Goal: Task Accomplishment & Management: Complete application form

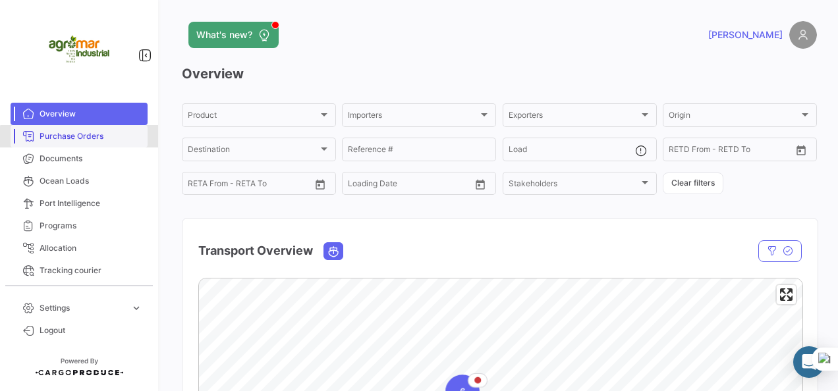
click at [99, 143] on link "Purchase Orders" at bounding box center [79, 136] width 137 height 22
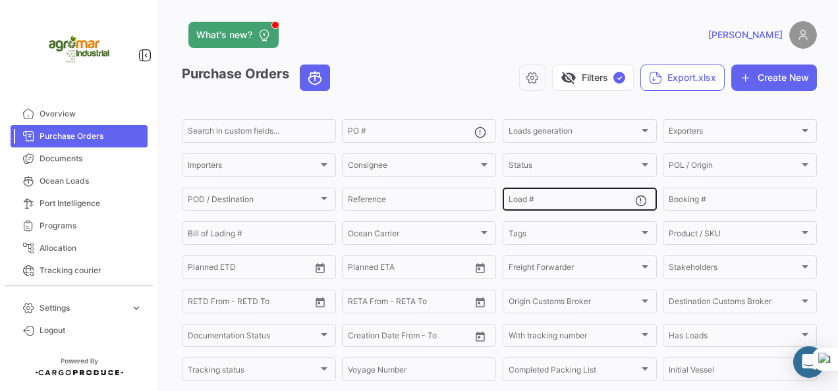
scroll to position [28, 0]
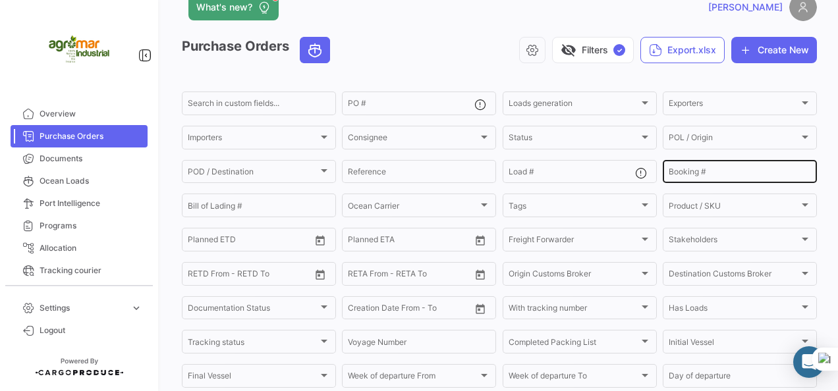
click at [680, 166] on div "Booking #" at bounding box center [740, 171] width 142 height 26
paste input "EBKG13930685"
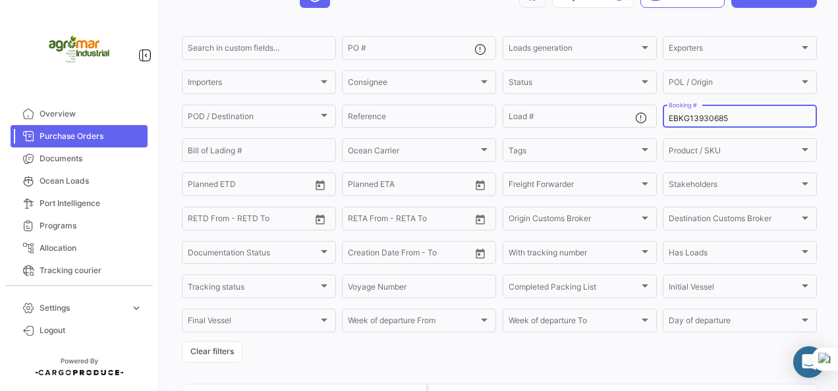
scroll to position [0, 0]
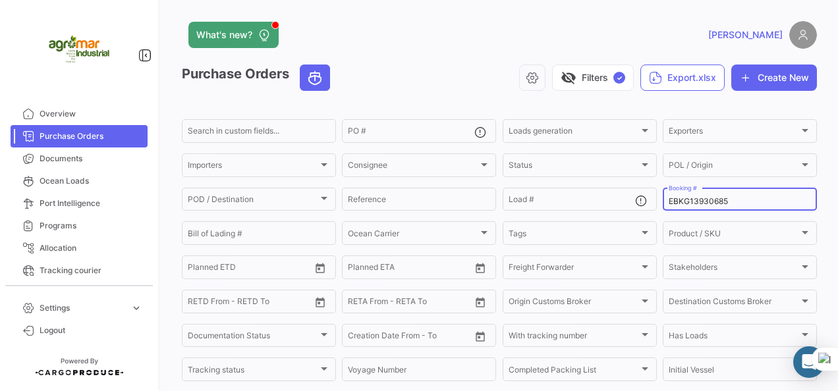
type input "EBKG13930685"
click at [702, 202] on input "EBKG13930685" at bounding box center [740, 201] width 142 height 9
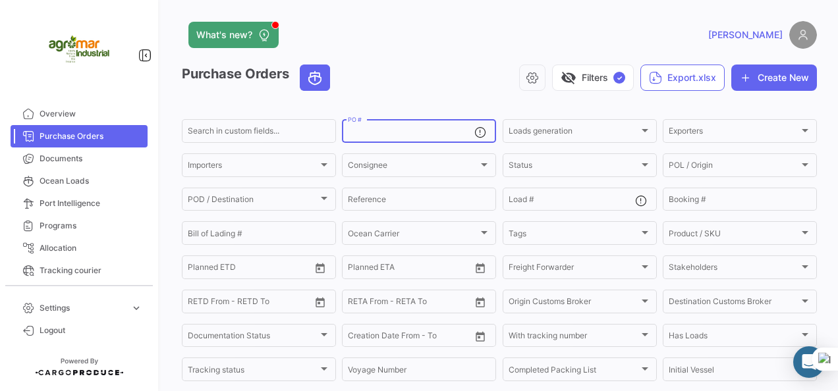
click at [437, 133] on input "PO #" at bounding box center [411, 132] width 126 height 9
paste input "132525-01"
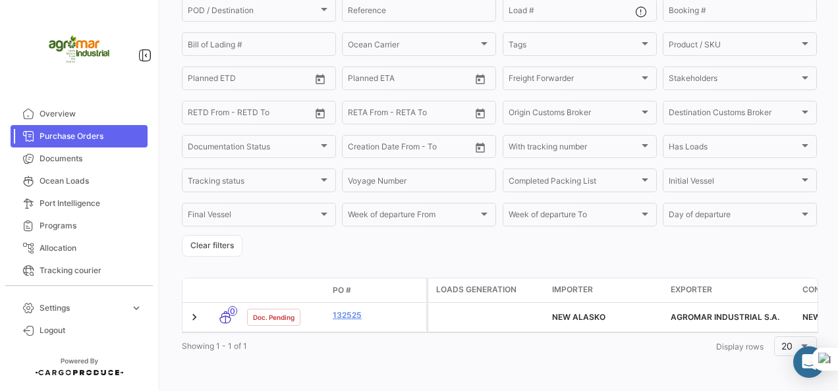
scroll to position [202, 0]
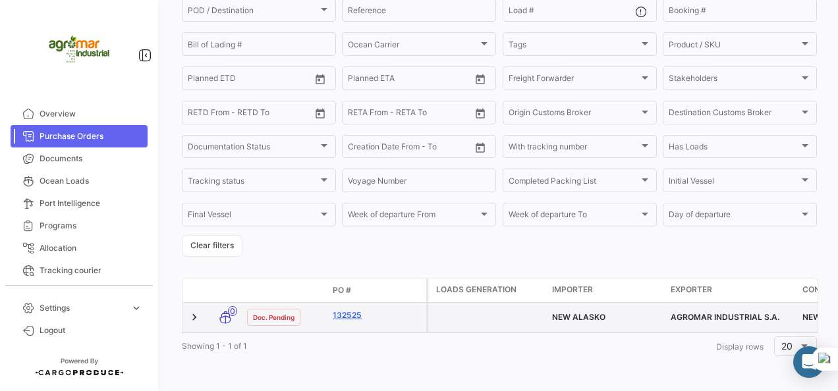
type input "132525"
click at [360, 310] on link "132525" at bounding box center [377, 316] width 88 height 12
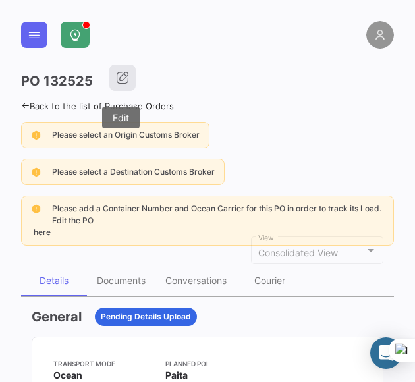
click at [125, 76] on icon "button" at bounding box center [122, 77] width 13 height 13
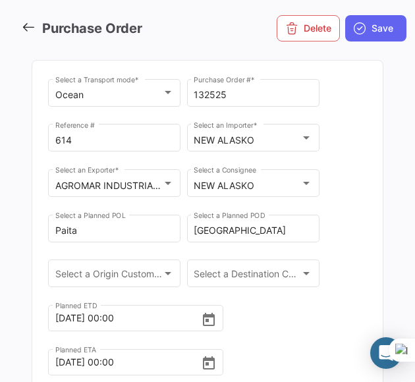
scroll to position [60, 0]
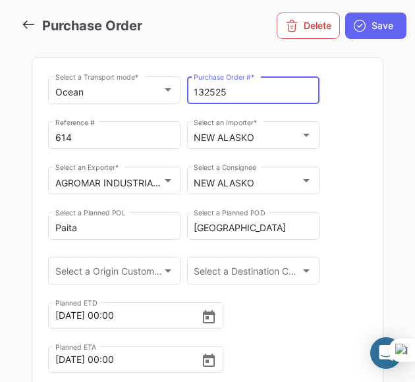
click at [224, 91] on input "132525" at bounding box center [253, 92] width 119 height 11
type input "132525-01"
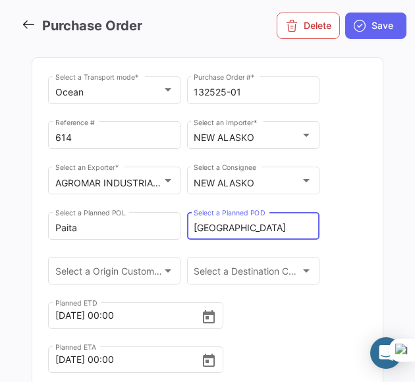
click at [262, 227] on input "[GEOGRAPHIC_DATA]" at bounding box center [253, 228] width 119 height 11
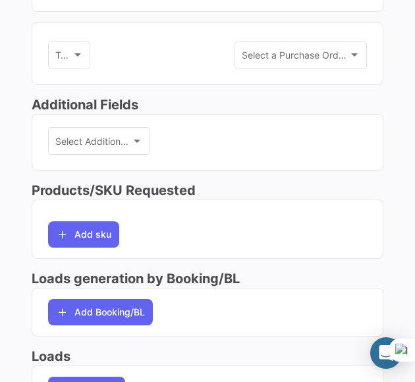
scroll to position [470, 0]
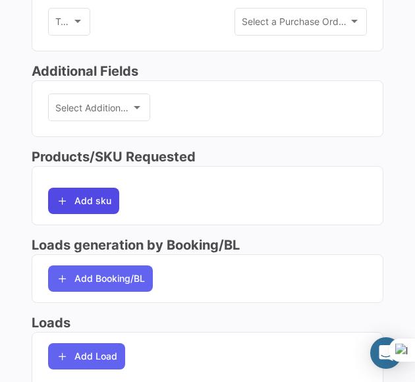
click at [113, 208] on button "Add sku" at bounding box center [83, 201] width 71 height 26
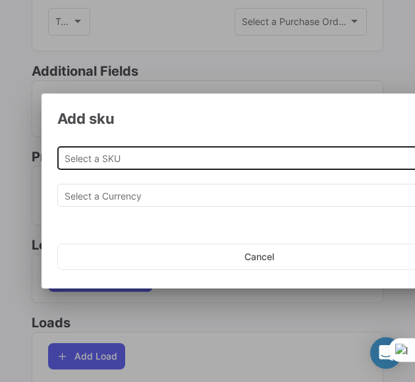
click at [296, 150] on div "Select a SKU" at bounding box center [259, 157] width 389 height 26
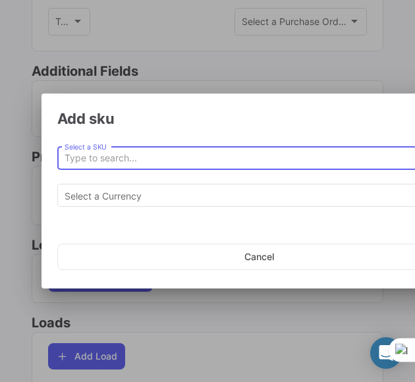
click at [299, 160] on input "Select a SKU" at bounding box center [259, 158] width 389 height 11
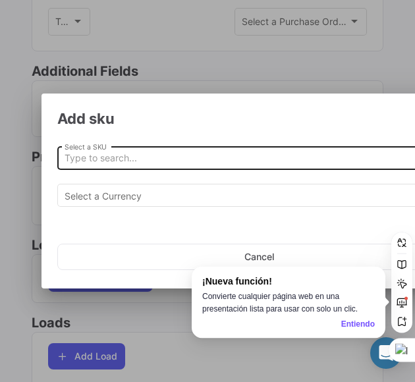
click at [182, 161] on input "Select a SKU" at bounding box center [259, 158] width 389 height 11
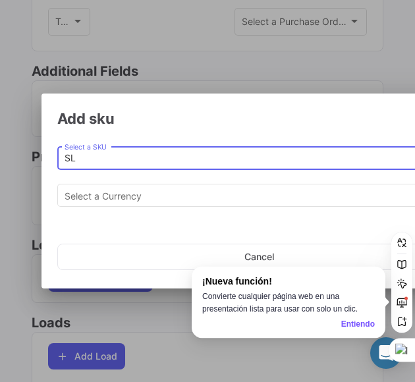
type input "S"
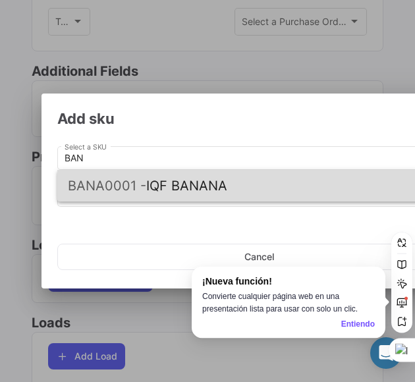
click at [194, 184] on span "BANA0001 - IQF BANANA" at bounding box center [259, 186] width 382 height 32
type input "IQF BANANA"
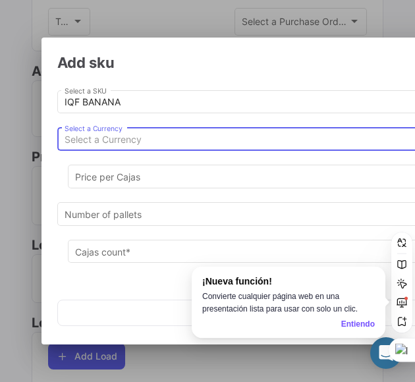
click at [198, 139] on div "Select a Currency" at bounding box center [253, 139] width 377 height 11
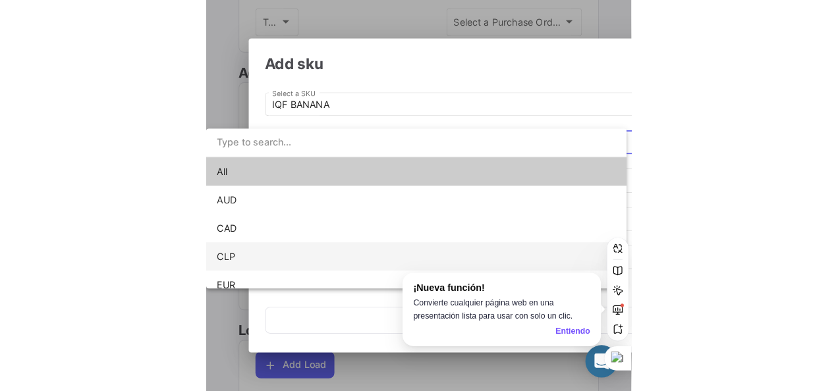
scroll to position [92, 0]
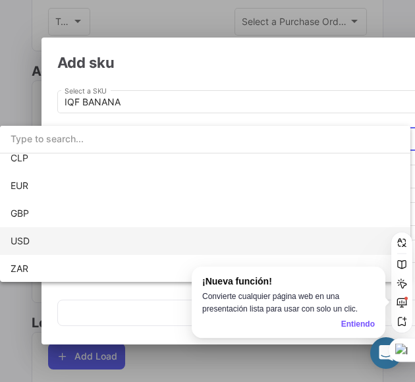
click at [136, 244] on span "USD" at bounding box center [205, 241] width 389 height 28
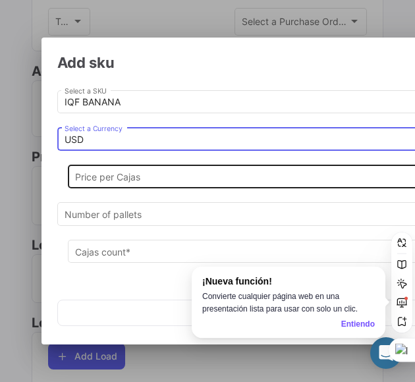
click at [155, 176] on input "Price per Cajas" at bounding box center [264, 177] width 379 height 11
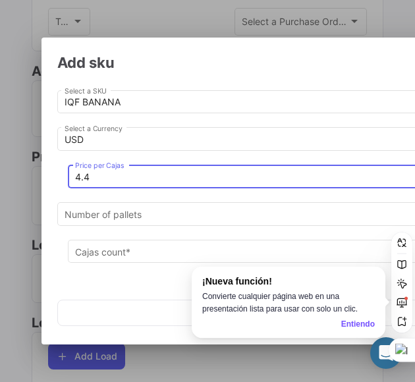
type input "4"
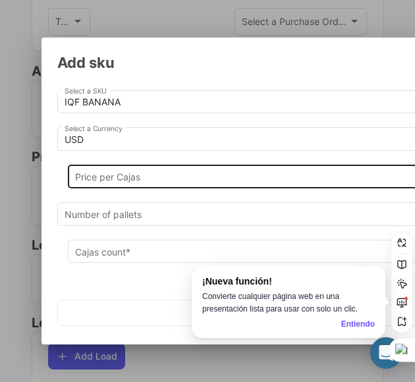
click at [150, 173] on input "Price per Cajas" at bounding box center [264, 177] width 379 height 11
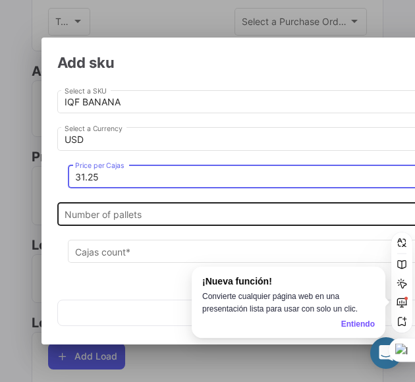
type input "31.25"
click at [146, 224] on div "Number of pallets" at bounding box center [259, 213] width 389 height 26
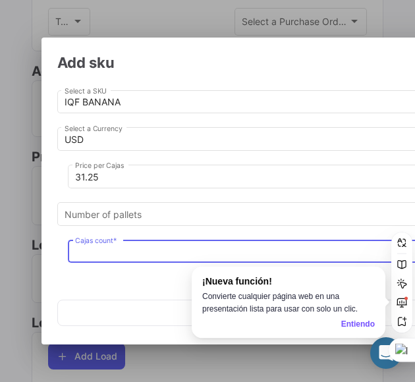
click at [189, 252] on input "Cajas count *" at bounding box center [264, 251] width 379 height 11
type input "4400"
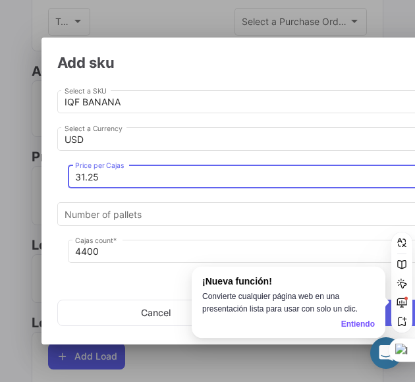
click at [137, 176] on input "31.25" at bounding box center [264, 177] width 379 height 11
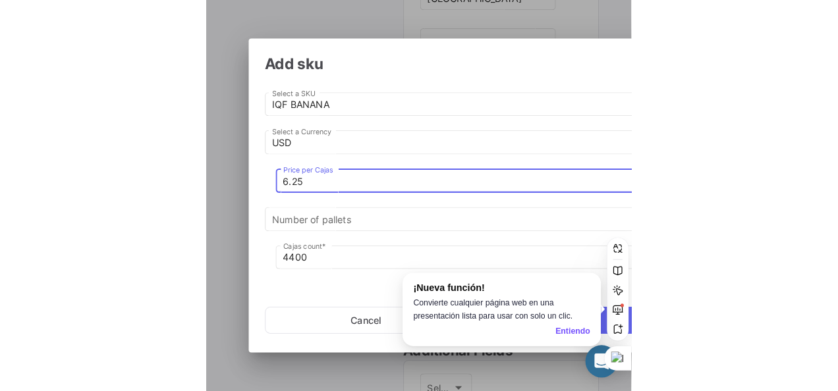
scroll to position [335, 0]
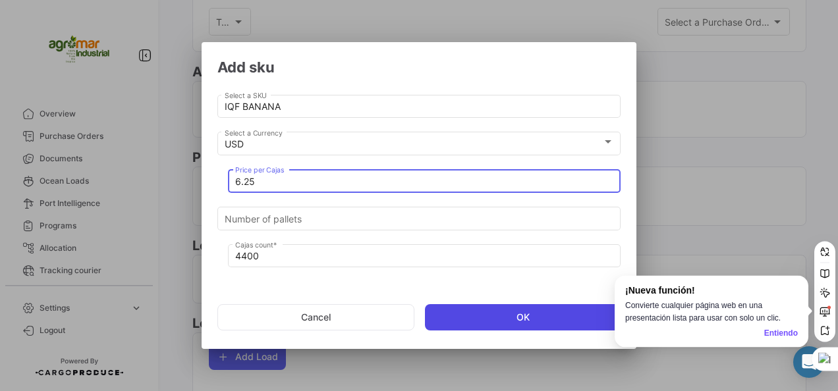
type input "6.25"
click at [504, 320] on button "OK" at bounding box center [523, 317] width 196 height 26
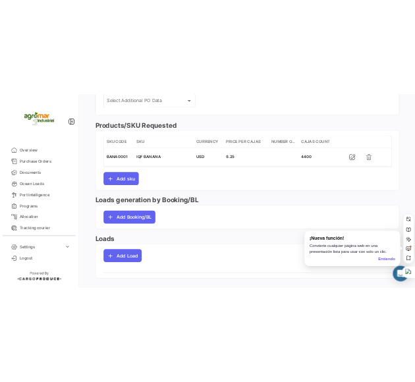
scroll to position [449, 0]
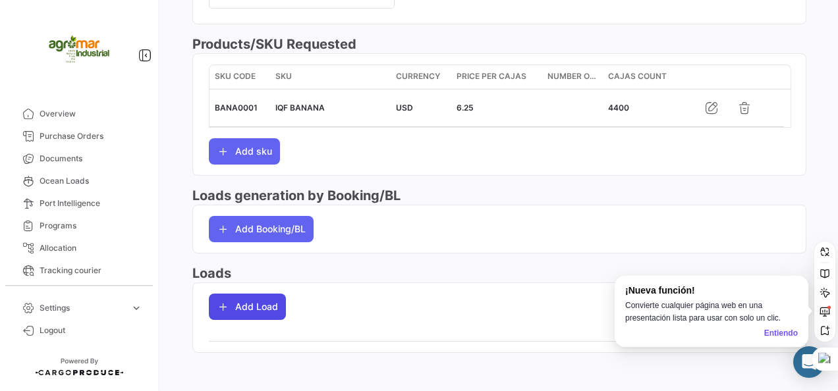
click at [251, 306] on button "Add Load" at bounding box center [247, 307] width 77 height 26
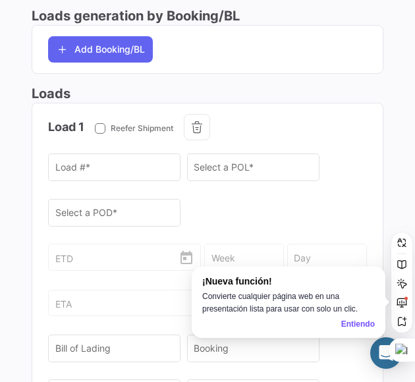
scroll to position [795, 0]
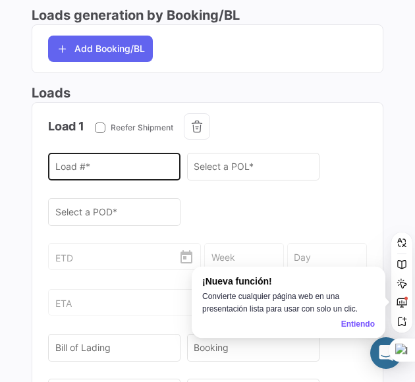
click at [140, 157] on div "Load # *" at bounding box center [114, 165] width 119 height 30
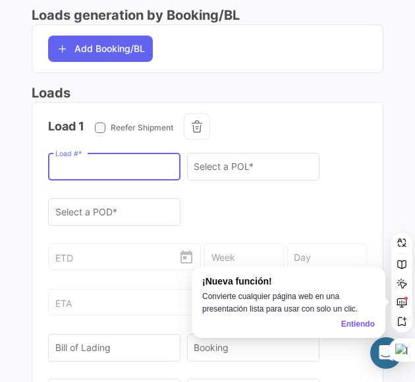
paste input "MSCU7310745"
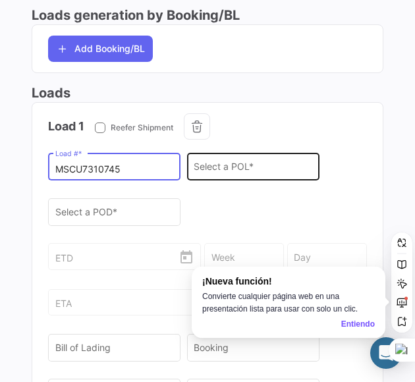
type input "MSCU7310745"
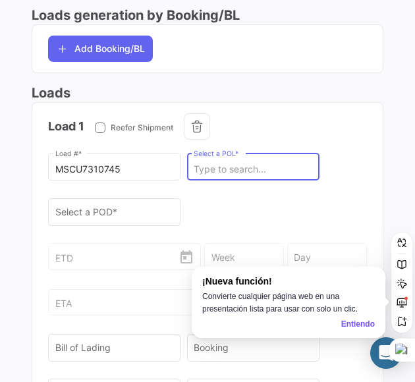
click at [244, 164] on input "Select a POL *" at bounding box center [253, 169] width 119 height 11
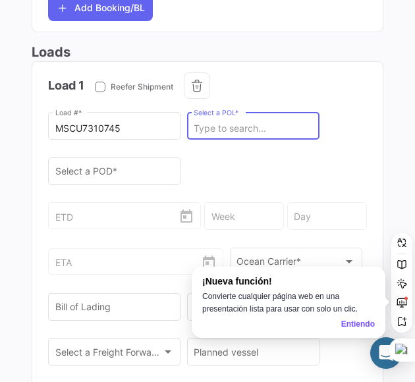
scroll to position [829, 0]
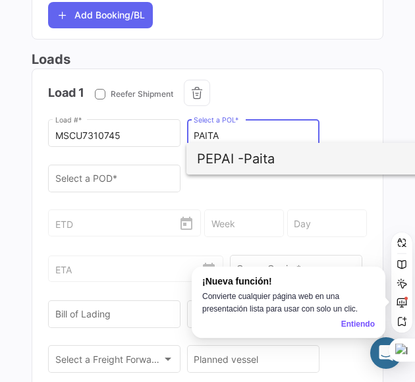
click at [289, 155] on span "PEPAI - Paita" at bounding box center [351, 159] width 308 height 32
type input "Paita"
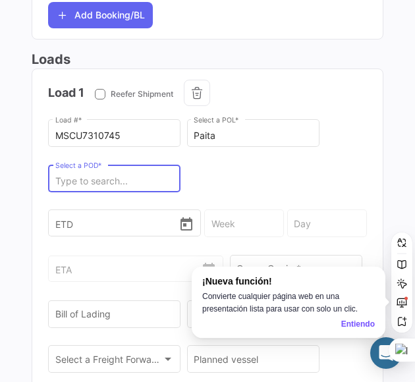
click at [163, 176] on input "Select a POD *" at bounding box center [114, 181] width 119 height 11
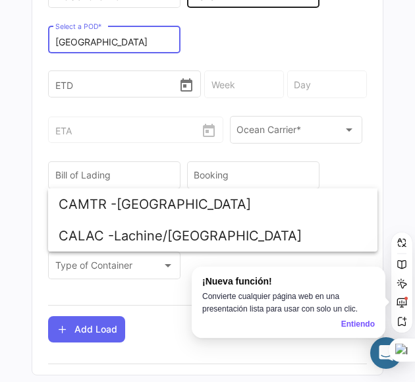
scroll to position [968, 0]
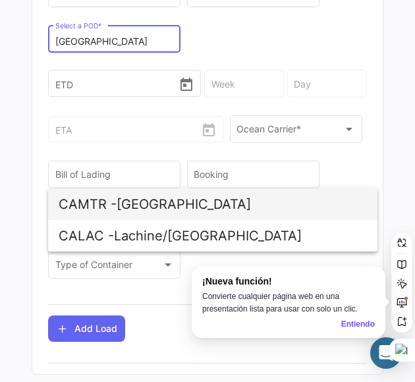
click at [177, 199] on span "CAMTR - [GEOGRAPHIC_DATA]" at bounding box center [213, 204] width 308 height 32
type input "[GEOGRAPHIC_DATA]"
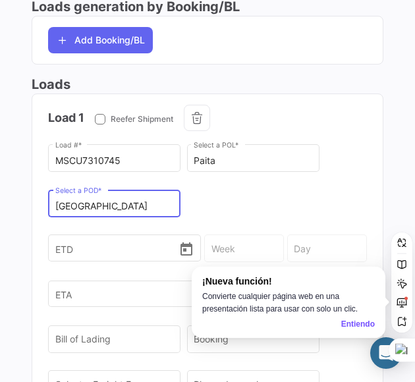
scroll to position [802, 0]
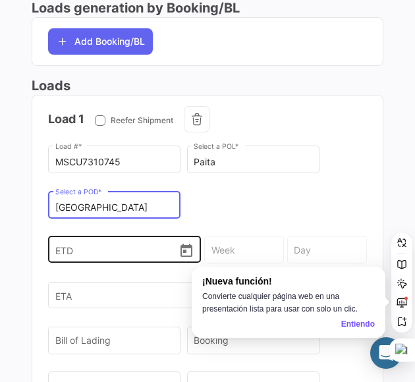
click at [125, 250] on input "ETD" at bounding box center [116, 250] width 123 height 46
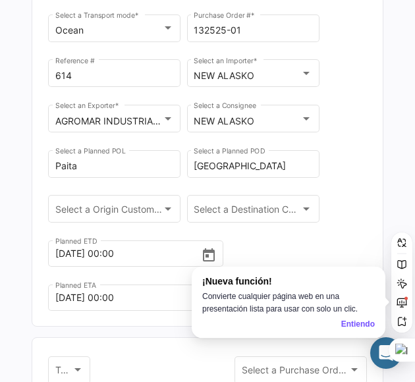
scroll to position [123, 0]
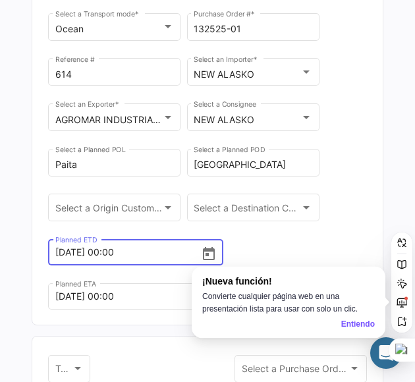
drag, startPoint x: 141, startPoint y: 255, endPoint x: 3, endPoint y: 258, distance: 137.7
click at [3, 258] on div "Purchase Order Delete Save Ocean Select a Transport mode * 132525-01 Purchase O…" at bounding box center [207, 191] width 415 height 382
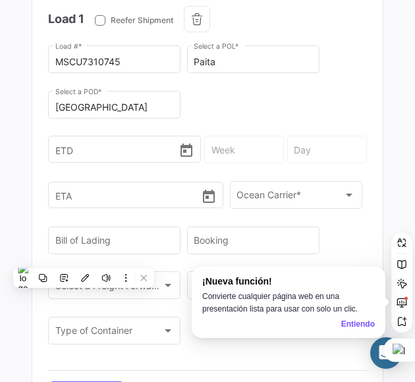
scroll to position [912, 0]
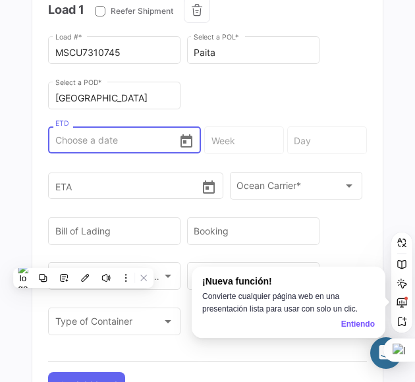
click at [128, 136] on input "ETD" at bounding box center [116, 140] width 123 height 46
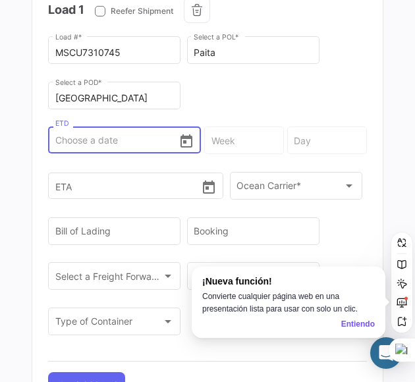
paste input "[DATE] 00:00"
type input "[DATE] 00:00"
type input "34 - 2025"
type input "[DATE]"
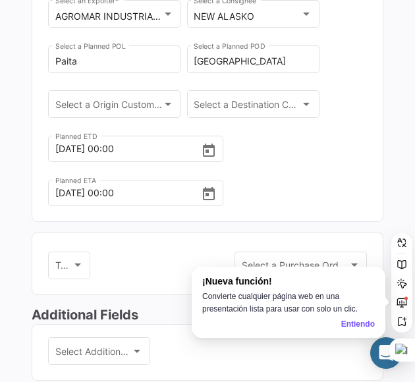
scroll to position [226, 0]
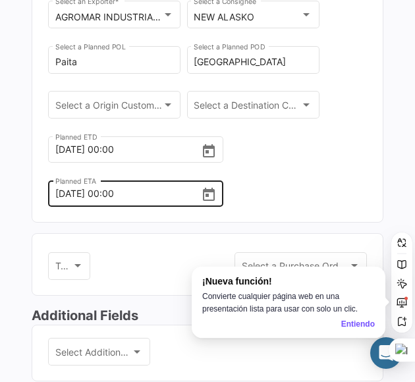
type input "[DATE] 00:00"
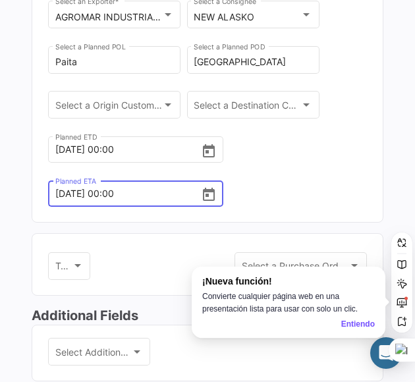
drag, startPoint x: 141, startPoint y: 196, endPoint x: 15, endPoint y: 187, distance: 126.2
click at [15, 187] on div "Purchase Order Delete Save Ocean Select a Transport mode * 132525-01 Purchase O…" at bounding box center [207, 191] width 415 height 382
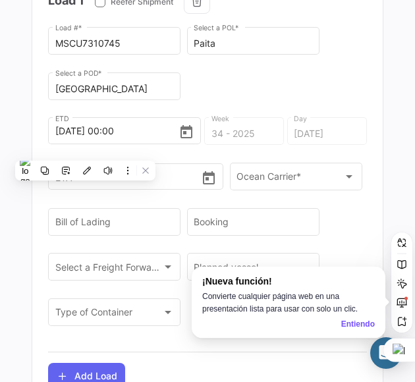
scroll to position [922, 0]
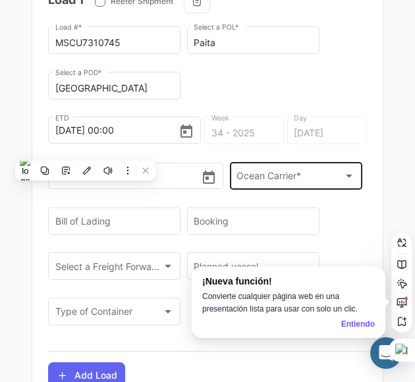
click at [260, 173] on span "Ocean Carrier *" at bounding box center [290, 178] width 107 height 11
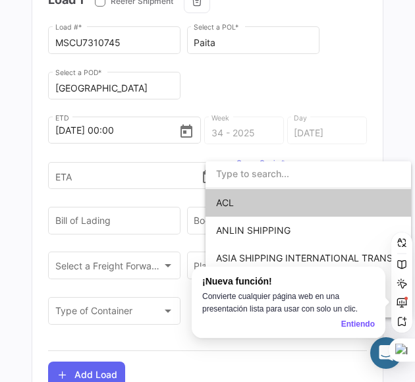
click at [161, 171] on div at bounding box center [207, 191] width 415 height 382
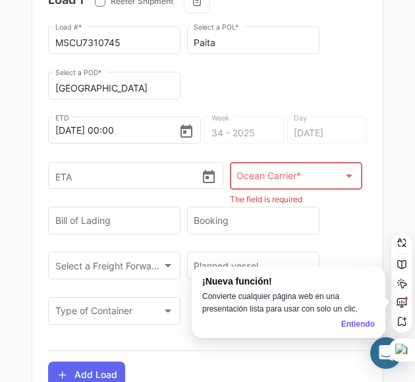
click at [161, 171] on input "ETA" at bounding box center [128, 176] width 146 height 46
paste input "[DATE] 00:00"
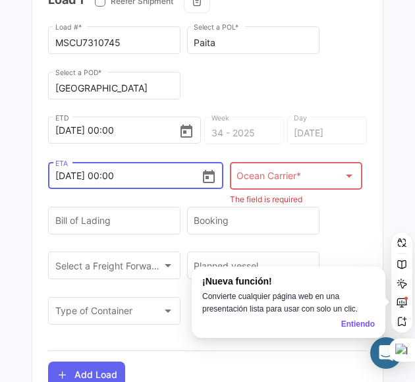
scroll to position [960, 0]
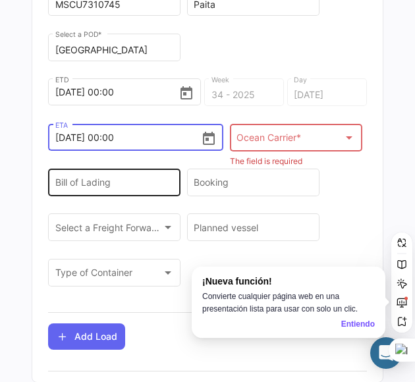
type input "[DATE] 00:00"
click at [162, 180] on input "Bill of Lading" at bounding box center [114, 185] width 119 height 11
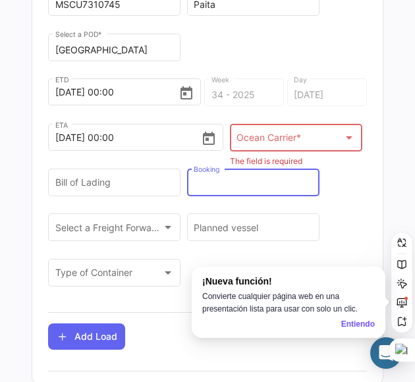
click at [221, 180] on input "Booking" at bounding box center [253, 185] width 119 height 11
paste input "EBKG13930685"
type input "EBKG13930685"
click at [318, 142] on div "Ocean Carrier *" at bounding box center [290, 140] width 107 height 11
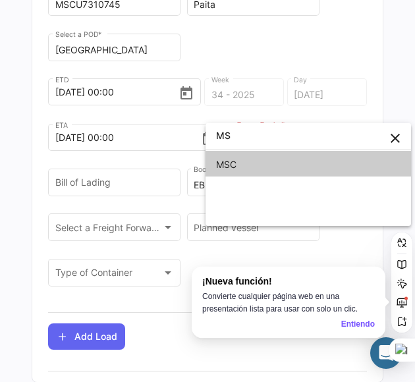
type input "MS"
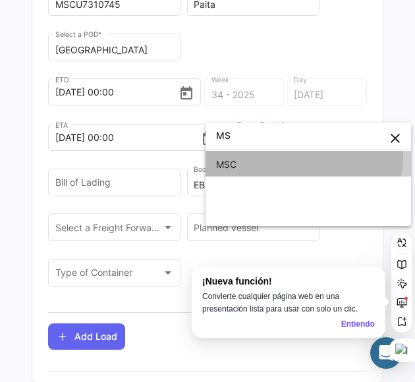
click at [278, 155] on span "MSC" at bounding box center [308, 165] width 184 height 28
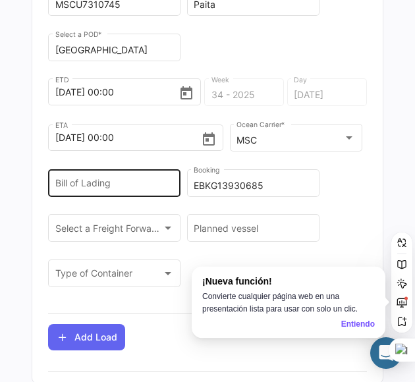
click at [86, 181] on input "Bill of Lading" at bounding box center [114, 186] width 119 height 11
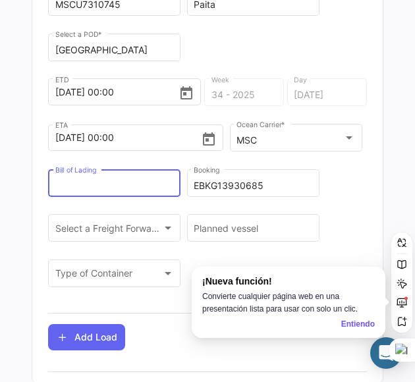
paste input "MEDURU046310"
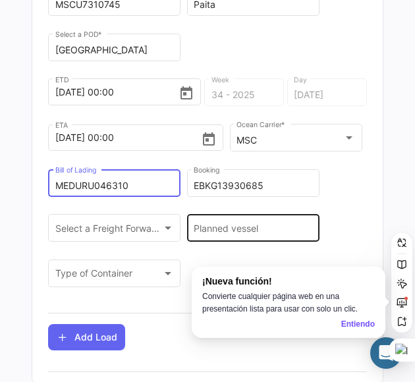
type input "MEDURU046310"
click at [271, 221] on div "Planned vessel" at bounding box center [253, 227] width 119 height 30
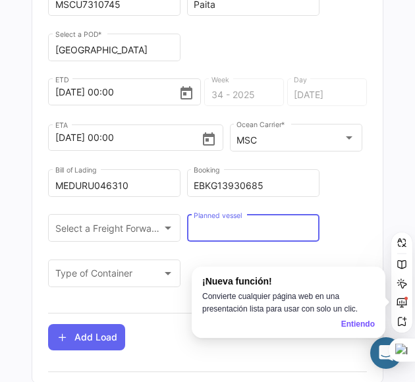
click at [219, 231] on input "Planned vessel" at bounding box center [253, 230] width 119 height 11
paste input "MSC POLONIA III"
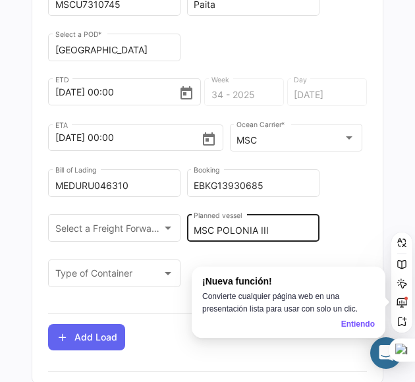
click at [285, 219] on div "MSC POLONIA III Planned vessel" at bounding box center [253, 227] width 119 height 30
paste input "PM531R"
click at [274, 229] on input "MSC POLONIA III PM531R" at bounding box center [253, 230] width 119 height 11
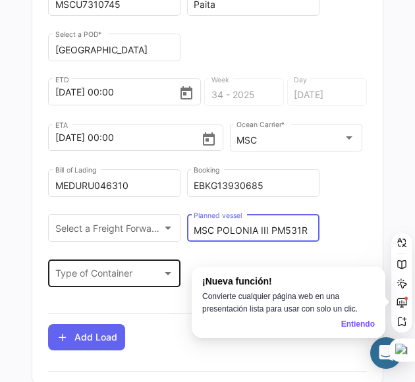
type input "MSC POLONIA III PM531R"
click at [82, 280] on div "Type of Container Type of Container" at bounding box center [114, 272] width 119 height 30
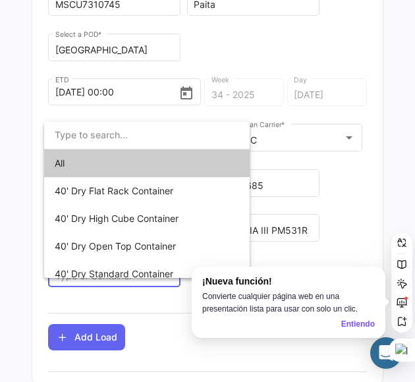
click at [275, 252] on div at bounding box center [207, 191] width 415 height 382
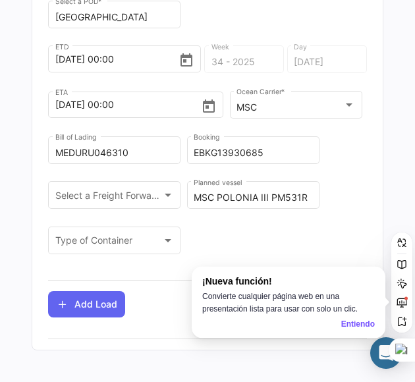
scroll to position [993, 0]
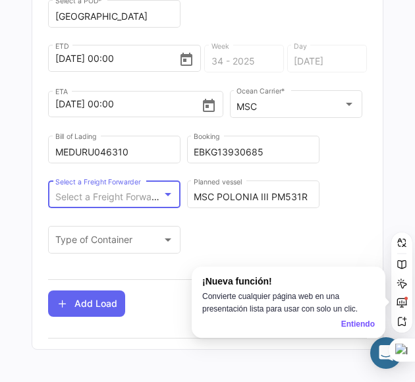
click at [145, 191] on span "Select a Freight Forwarder" at bounding box center [112, 196] width 114 height 11
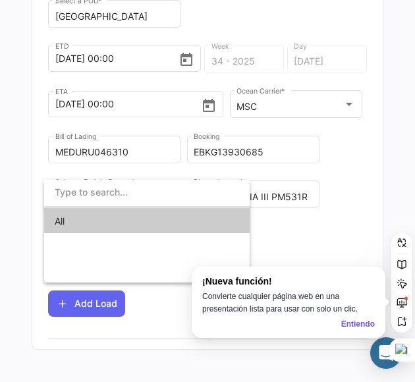
click at [145, 189] on input "dropdown search" at bounding box center [147, 193] width 206 height 28
click at [295, 244] on div at bounding box center [207, 191] width 415 height 382
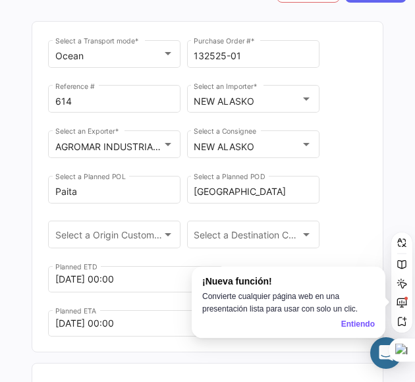
scroll to position [0, 0]
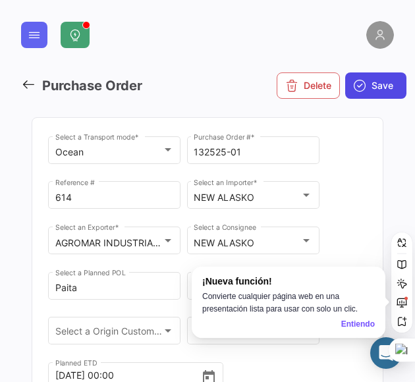
click at [383, 81] on span "Save" at bounding box center [383, 85] width 22 height 13
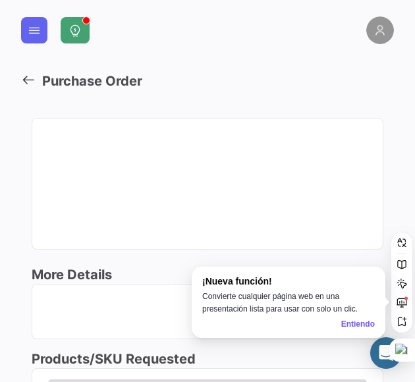
scroll to position [22, 0]
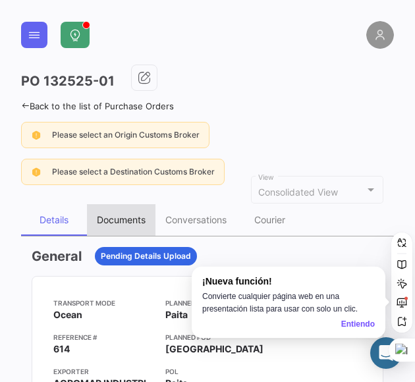
click at [117, 219] on div "Documents" at bounding box center [121, 219] width 49 height 11
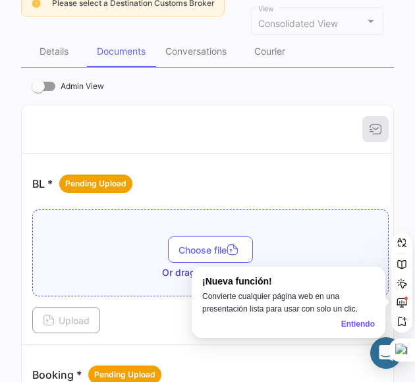
scroll to position [169, 0]
click at [341, 327] on div "Entiendo" at bounding box center [358, 324] width 34 height 13
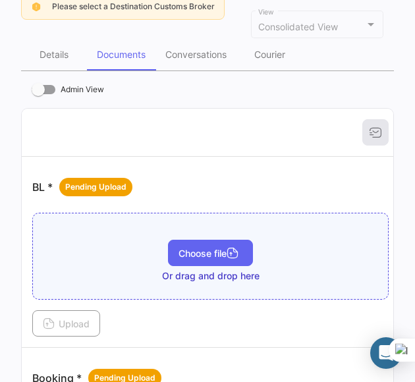
scroll to position [166, 0]
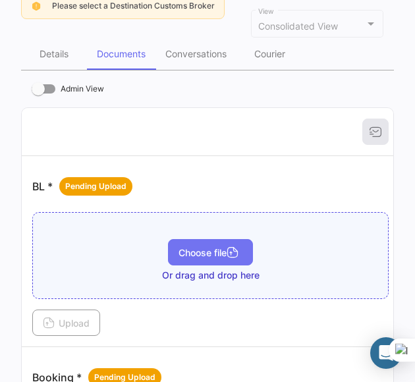
click at [221, 247] on span "Choose file" at bounding box center [211, 252] width 64 height 11
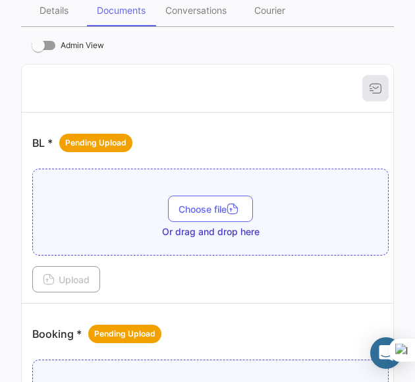
scroll to position [213, 0]
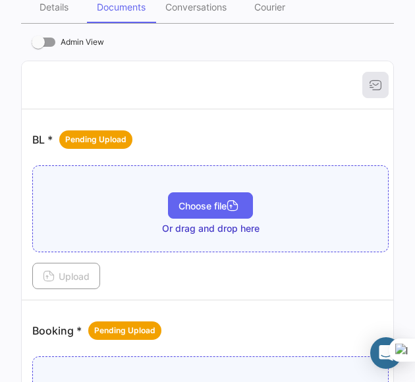
click at [214, 200] on span "Choose file" at bounding box center [211, 205] width 64 height 11
click at [231, 213] on button "Choose file" at bounding box center [210, 205] width 85 height 26
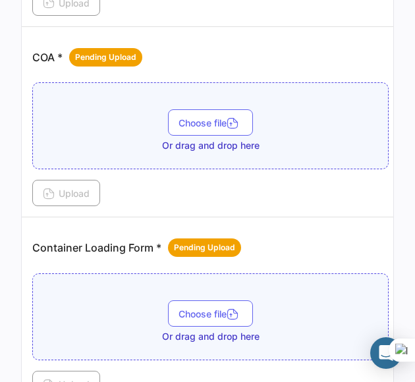
scroll to position [897, 0]
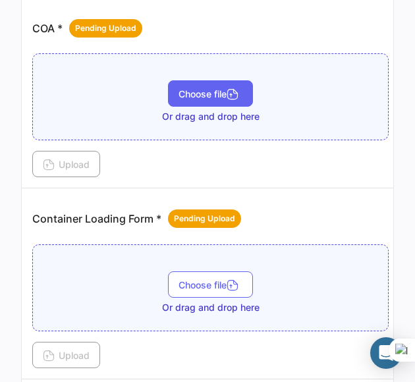
click at [232, 99] on button "Choose file" at bounding box center [210, 93] width 85 height 26
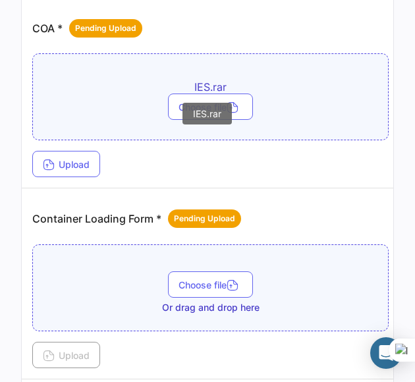
click at [181, 94] on mat-tooltip-component "IES.rar" at bounding box center [207, 113] width 81 height 53
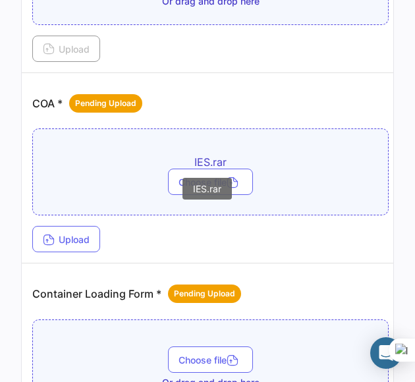
click at [206, 168] on mat-tooltip-component "IES.rar" at bounding box center [207, 188] width 81 height 53
click at [216, 190] on div "IES.rar" at bounding box center [206, 189] width 49 height 22
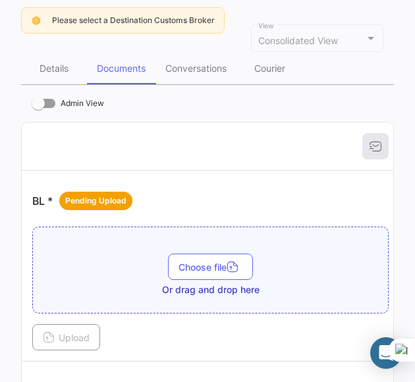
scroll to position [152, 0]
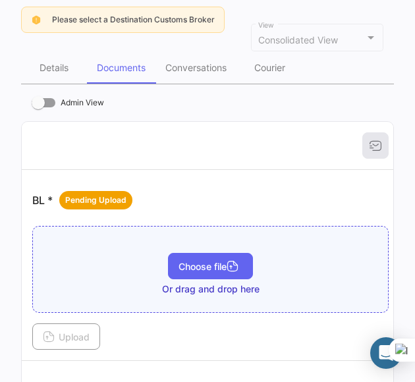
click at [221, 267] on span "Choose file" at bounding box center [211, 266] width 64 height 11
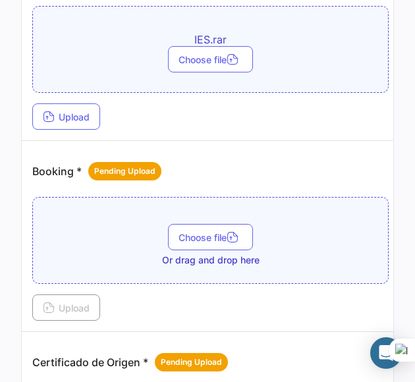
scroll to position [374, 0]
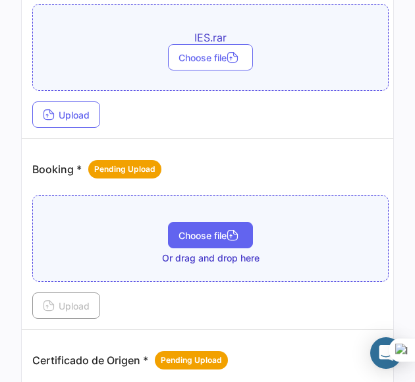
click at [222, 222] on button "Choose file" at bounding box center [210, 235] width 85 height 26
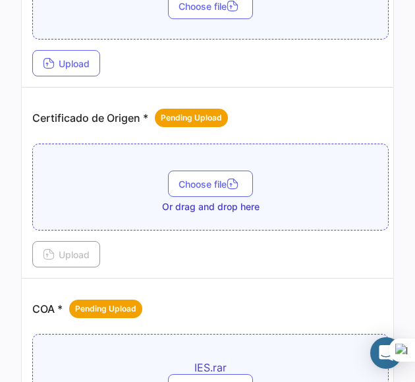
scroll to position [643, 0]
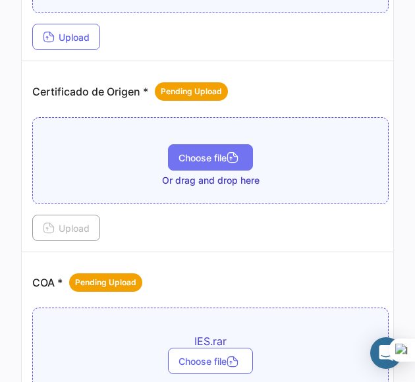
click at [206, 144] on button "Choose file" at bounding box center [210, 157] width 85 height 26
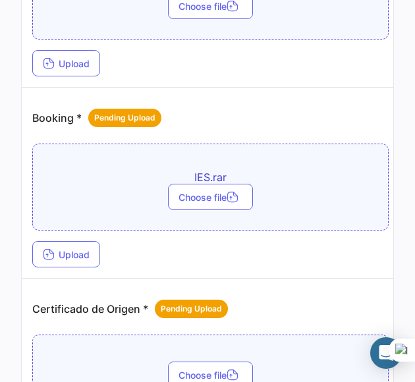
scroll to position [427, 0]
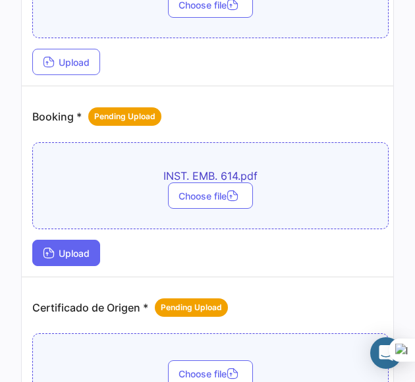
click at [83, 252] on span "Upload" at bounding box center [66, 253] width 47 height 11
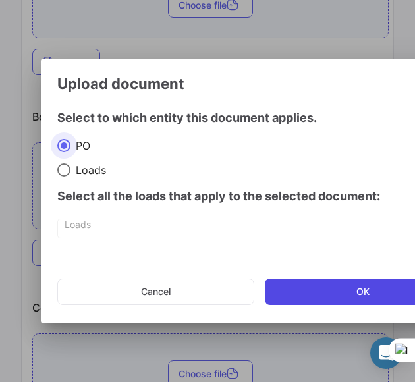
click at [303, 288] on button "OK" at bounding box center [363, 292] width 196 height 26
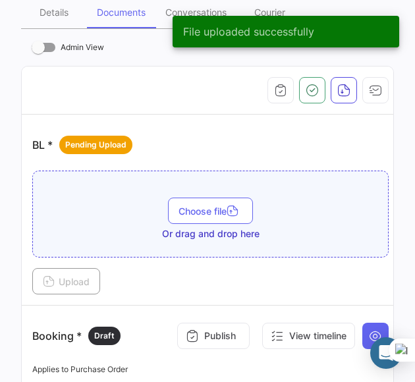
scroll to position [221, 0]
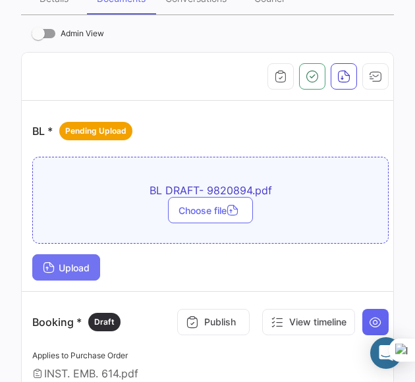
click at [63, 267] on span "Upload" at bounding box center [66, 267] width 47 height 11
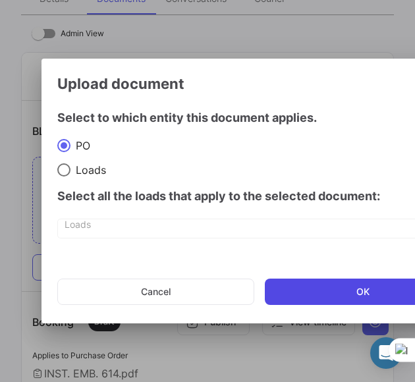
click at [289, 291] on button "OK" at bounding box center [363, 292] width 196 height 26
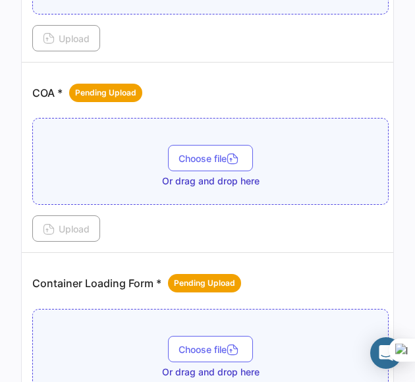
scroll to position [1011, 0]
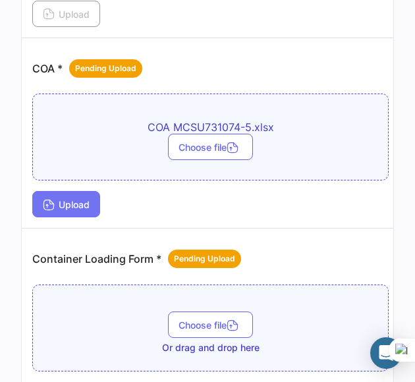
click at [90, 191] on button "Upload" at bounding box center [66, 204] width 68 height 26
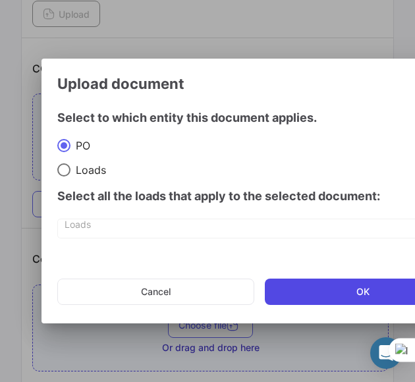
click at [307, 283] on button "OK" at bounding box center [363, 292] width 196 height 26
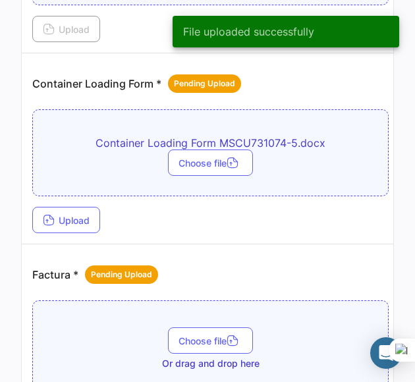
scroll to position [1264, 0]
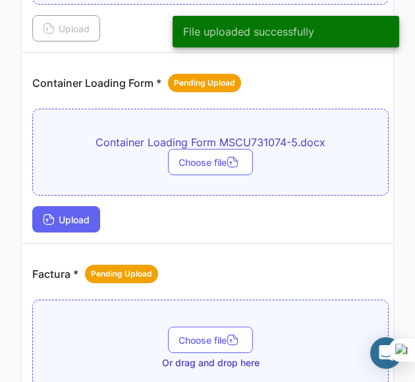
click at [65, 219] on button "Upload" at bounding box center [66, 219] width 68 height 26
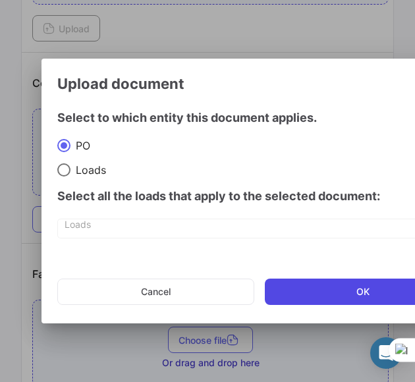
click at [341, 281] on button "OK" at bounding box center [363, 292] width 196 height 26
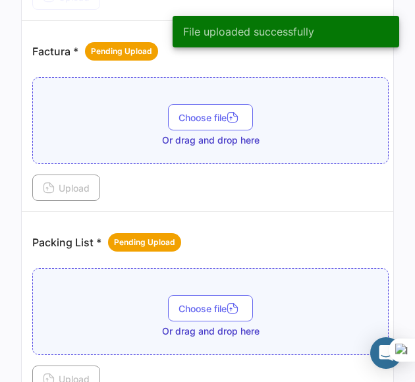
scroll to position [1576, 0]
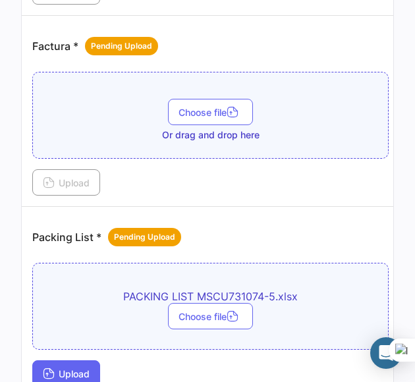
click at [96, 360] on button "Upload" at bounding box center [66, 373] width 68 height 26
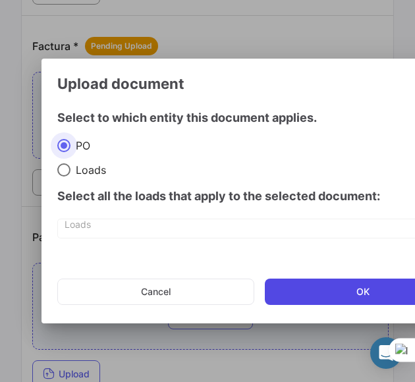
click at [344, 279] on button "OK" at bounding box center [363, 292] width 196 height 26
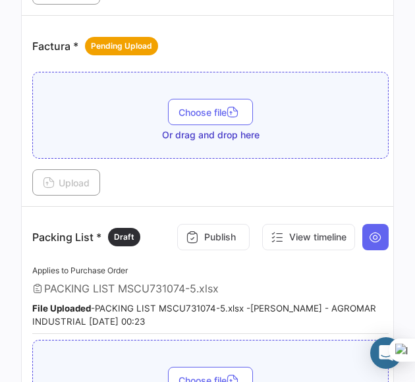
click at [293, 207] on td "Packing List * Draft Publish View timeline Applies to Purchase Order PACKING LI…" at bounding box center [210, 340] width 377 height 267
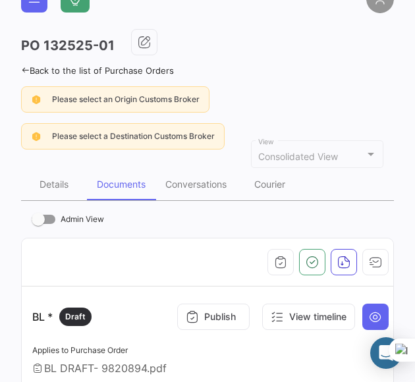
scroll to position [3, 0]
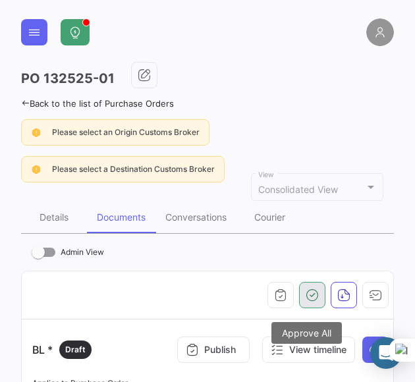
click at [304, 285] on button "button" at bounding box center [312, 295] width 26 height 26
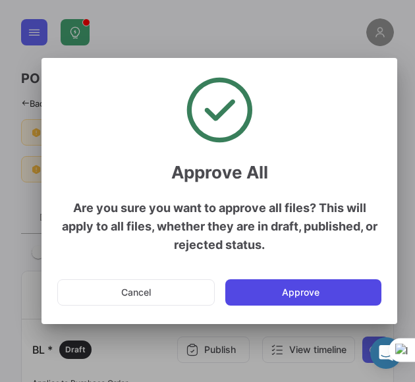
click at [275, 283] on button "Approve" at bounding box center [303, 292] width 156 height 26
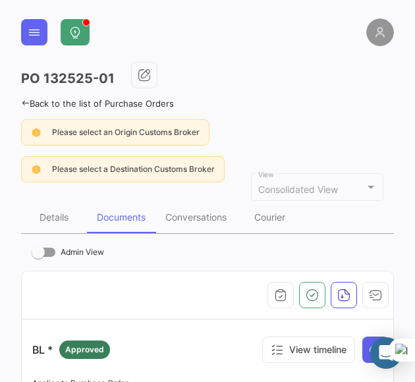
click at [250, 101] on div "Back to the list of Purchase Orders" at bounding box center [207, 102] width 373 height 14
click at [43, 38] on button at bounding box center [34, 32] width 26 height 26
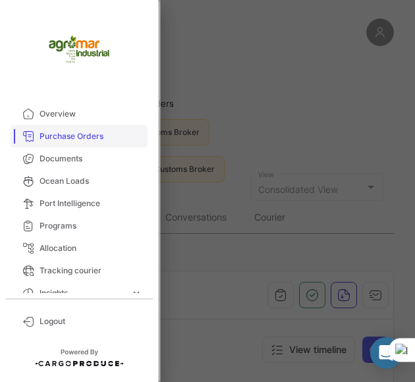
click at [127, 138] on span "Purchase Orders" at bounding box center [91, 136] width 103 height 12
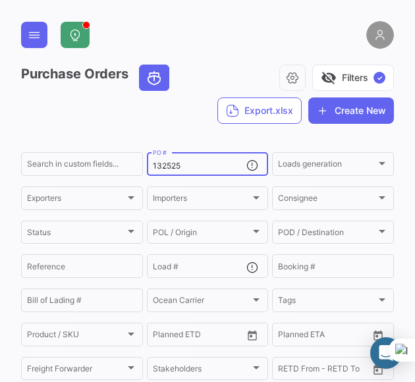
drag, startPoint x: 194, startPoint y: 160, endPoint x: 174, endPoint y: 157, distance: 20.6
click at [174, 157] on div "132525 PO #" at bounding box center [200, 163] width 94 height 26
click at [180, 168] on input "132525" at bounding box center [200, 165] width 94 height 9
paste input "50217810"
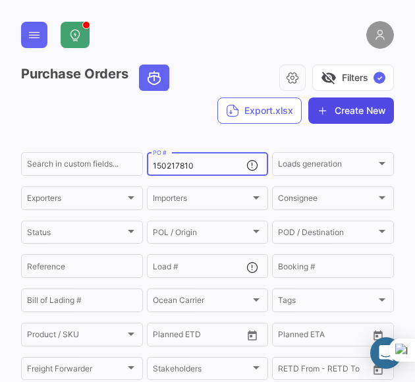
type input "150217810"
click at [331, 102] on button "Create New" at bounding box center [351, 111] width 86 height 26
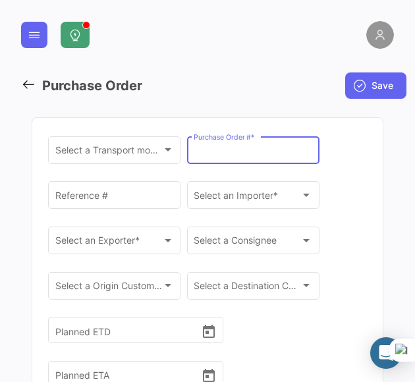
click at [217, 153] on input "Purchase Order # *" at bounding box center [253, 152] width 119 height 11
paste input "150217810"
type input "150217810"
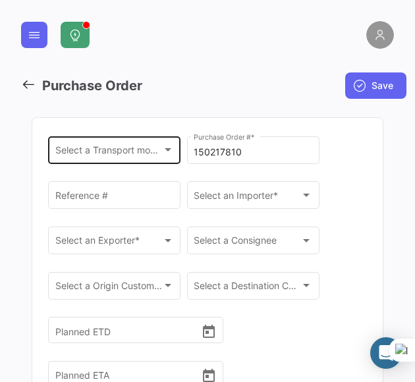
click at [150, 146] on div "Select a Transport mode * Select a Transport mode *" at bounding box center [114, 149] width 119 height 30
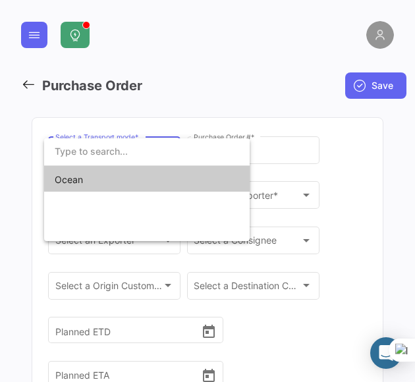
click at [143, 177] on span "Ocean" at bounding box center [147, 180] width 184 height 28
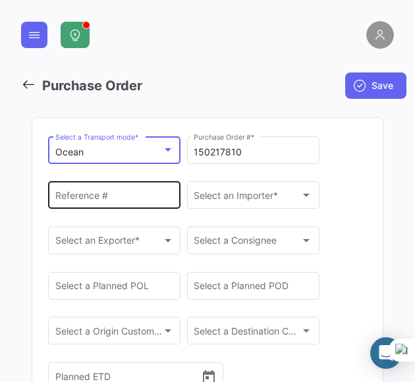
click at [138, 193] on input "Reference #" at bounding box center [114, 197] width 119 height 11
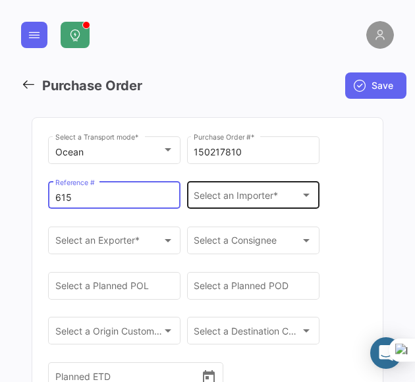
type input "615"
click at [268, 197] on span "Select an Importer *" at bounding box center [247, 197] width 107 height 11
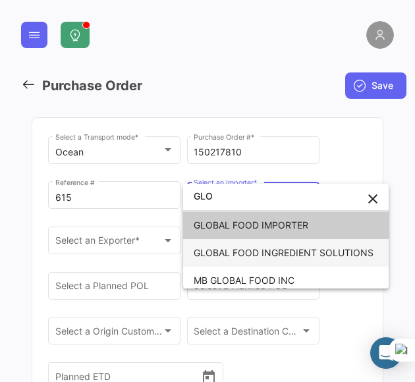
scroll to position [5, 0]
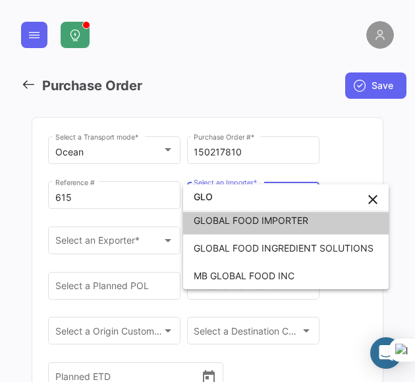
type input "GLO"
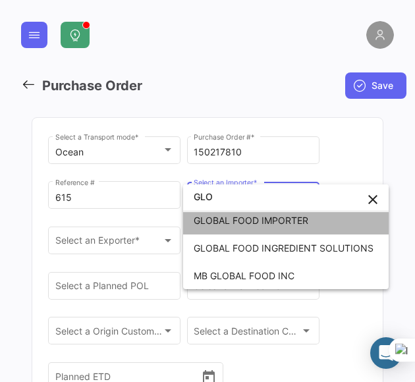
click at [288, 225] on span "GLOBAL FOOD IMPORTER" at bounding box center [251, 220] width 115 height 11
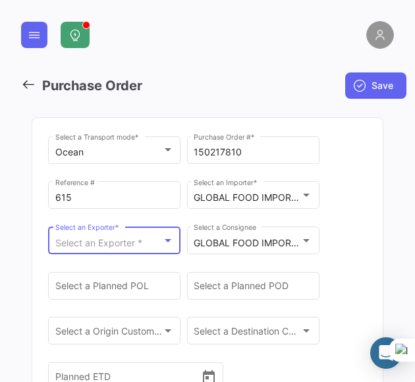
click at [142, 239] on span "Select an Exporter *" at bounding box center [98, 242] width 87 height 11
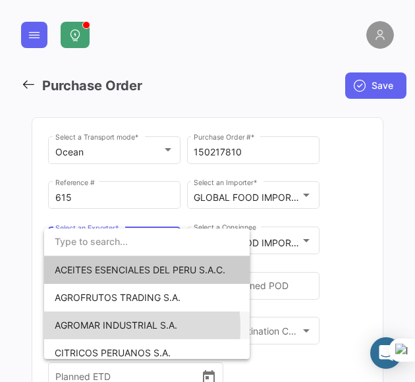
click at [99, 328] on span "AGROMAR INDUSTRIAL S.A." at bounding box center [116, 325] width 123 height 11
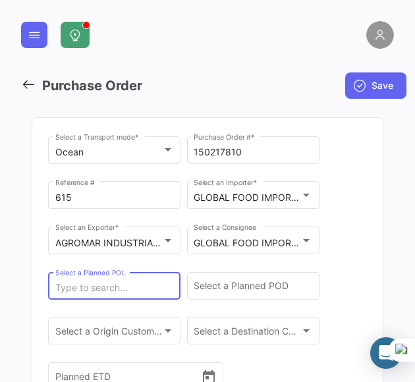
click at [152, 285] on input "Select a Planned POL" at bounding box center [114, 288] width 119 height 11
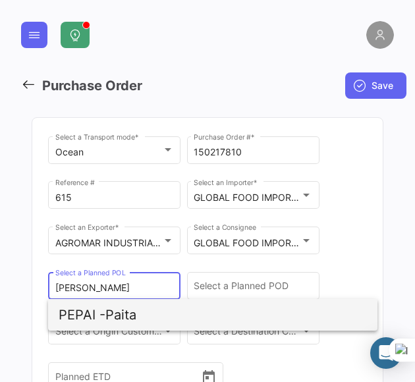
click at [155, 307] on span "PEPAI - Paita" at bounding box center [213, 315] width 308 height 32
type input "Paita"
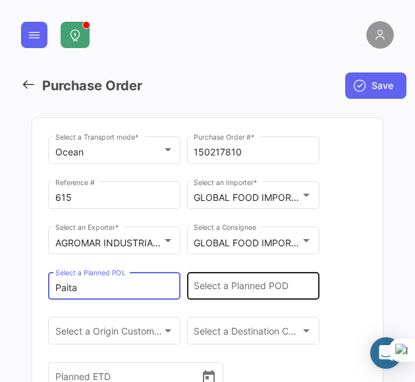
click at [242, 296] on div "Select a Planned POD" at bounding box center [253, 284] width 119 height 30
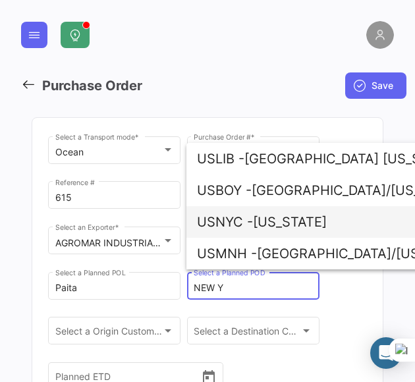
click at [245, 227] on span "USNYC -" at bounding box center [225, 222] width 56 height 16
type input "[US_STATE]"
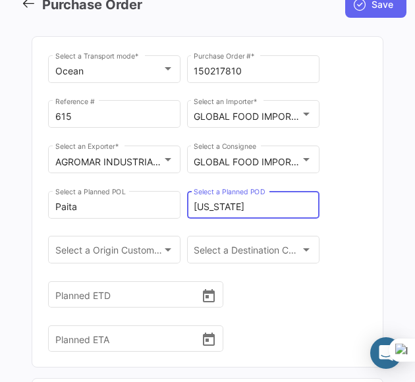
scroll to position [82, 0]
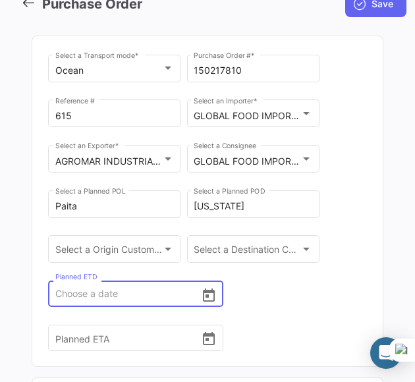
click at [151, 289] on input "Planned ETD" at bounding box center [128, 294] width 146 height 46
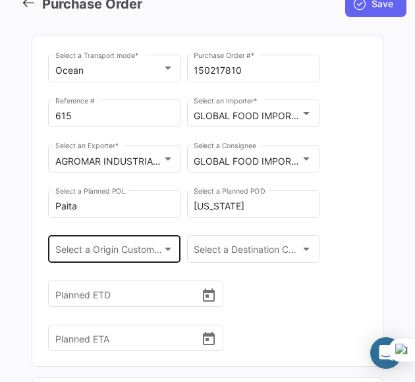
click at [139, 249] on span "Select a Origin Customs Broker" at bounding box center [108, 251] width 107 height 11
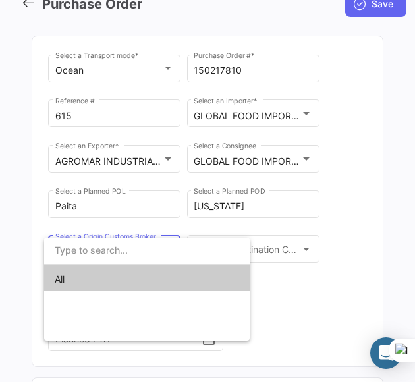
drag, startPoint x: 310, startPoint y: 273, endPoint x: 304, endPoint y: 294, distance: 21.7
click at [304, 294] on div at bounding box center [207, 191] width 415 height 382
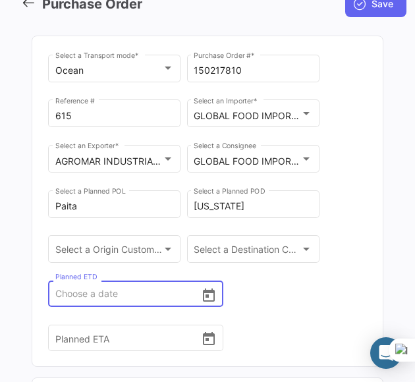
click at [119, 292] on input "Planned ETD" at bounding box center [128, 294] width 146 height 46
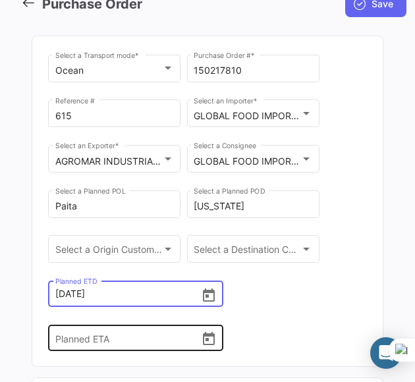
type input "[DATE] 00:00"
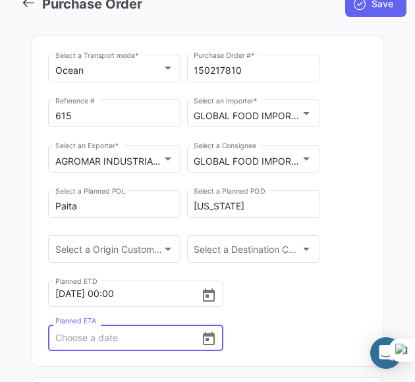
click at [146, 329] on input "Planned ETA" at bounding box center [128, 338] width 146 height 46
click at [72, 339] on input "Planned ETA" at bounding box center [128, 338] width 146 height 46
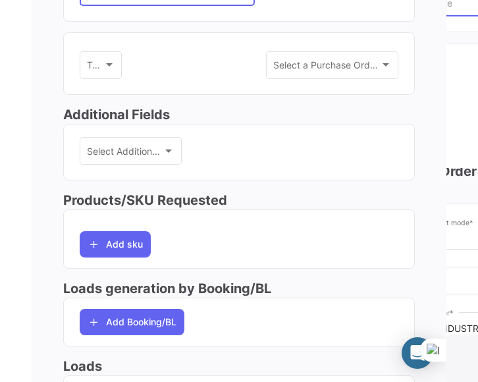
scroll to position [430, 0]
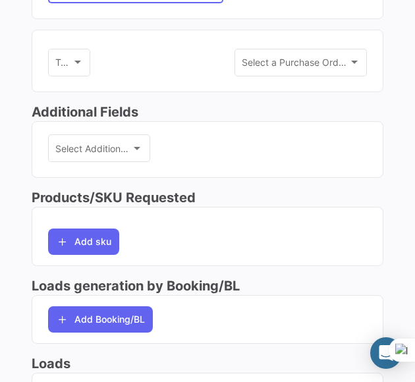
type input "[DATE] 00:00"
click at [191, 237] on div "Add sku" at bounding box center [207, 236] width 319 height 37
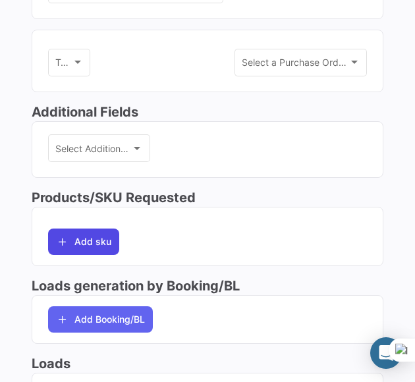
click at [103, 237] on button "Add sku" at bounding box center [83, 242] width 71 height 26
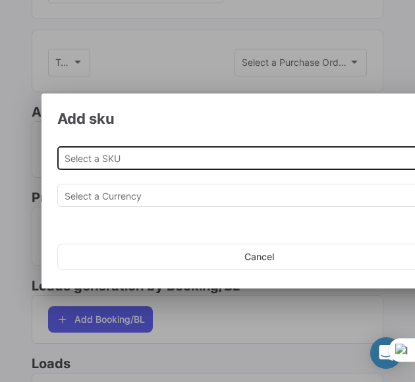
click at [231, 160] on input "Select a SKU" at bounding box center [259, 158] width 389 height 11
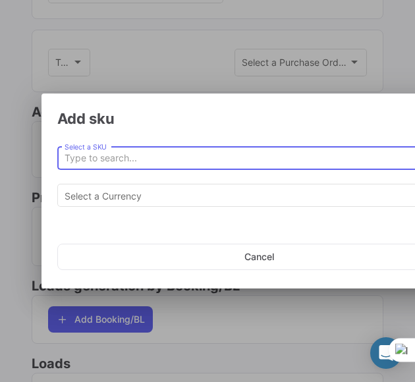
click at [233, 158] on input "Select a SKU" at bounding box center [259, 158] width 389 height 11
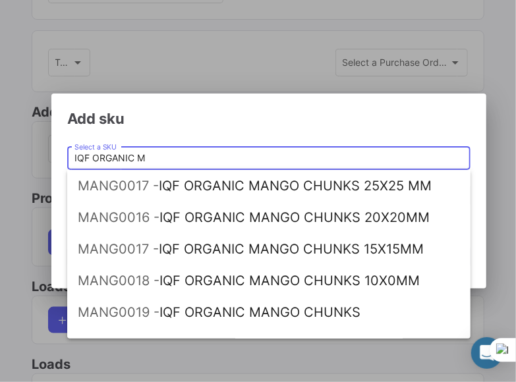
scroll to position [385, 0]
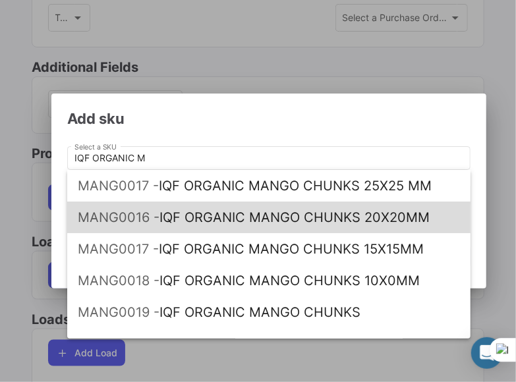
click at [420, 213] on span "MANG0016 - IQF ORGANIC MANGO CHUNKS 20X20MM" at bounding box center [269, 218] width 382 height 32
type input "IQF ORGANIC MANGO CHUNKS 20X20MM"
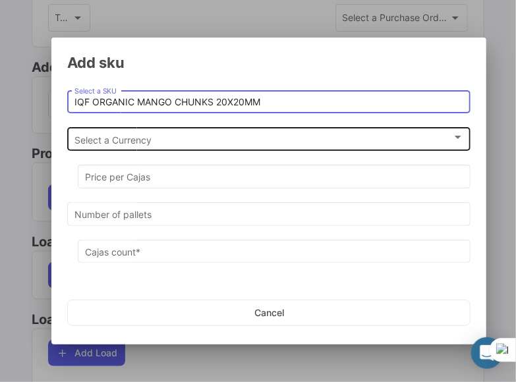
click at [339, 144] on div "Select a Currency" at bounding box center [262, 139] width 377 height 11
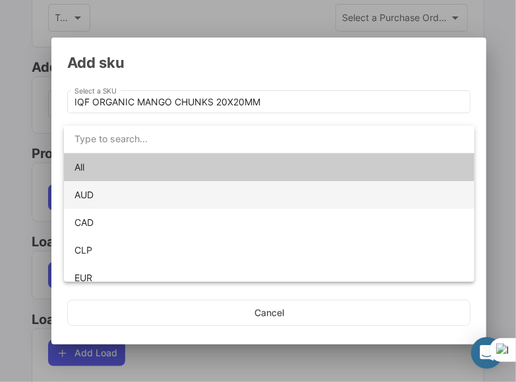
scroll to position [92, 0]
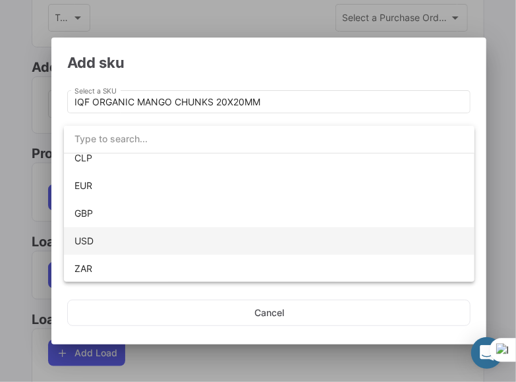
click at [221, 246] on span "USD" at bounding box center [268, 241] width 389 height 28
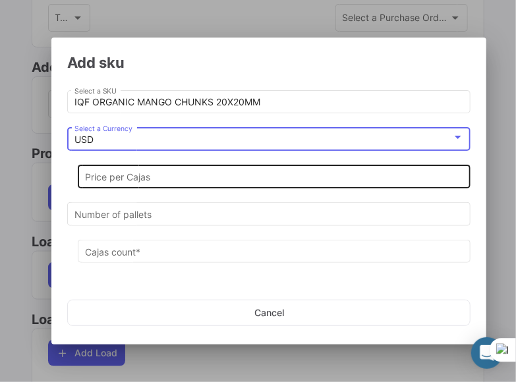
click at [214, 180] on input "Price per Cajas" at bounding box center [274, 177] width 379 height 11
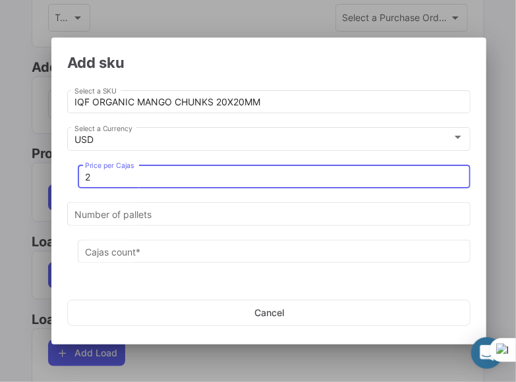
type input "2"
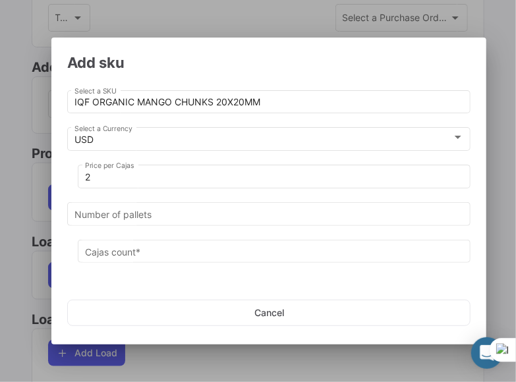
click at [155, 226] on div "Number of pallets" at bounding box center [268, 218] width 403 height 33
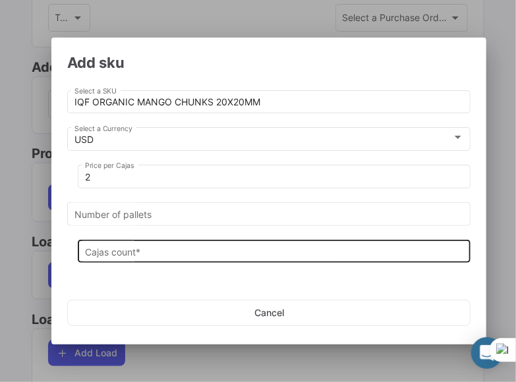
click at [136, 258] on div "Cajas count *" at bounding box center [274, 250] width 379 height 26
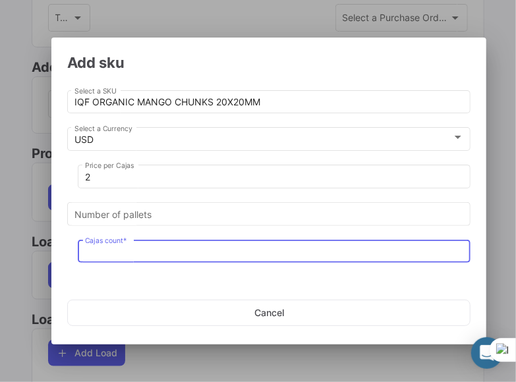
click at [140, 251] on input "Cajas count *" at bounding box center [274, 251] width 379 height 11
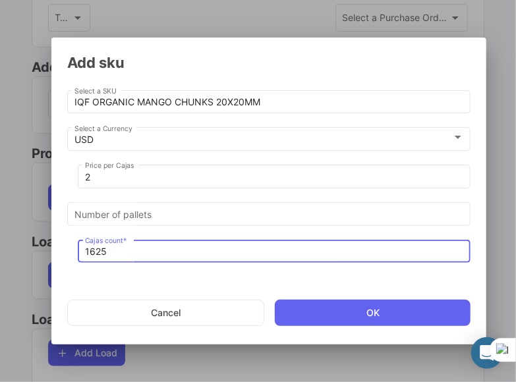
type input "1625"
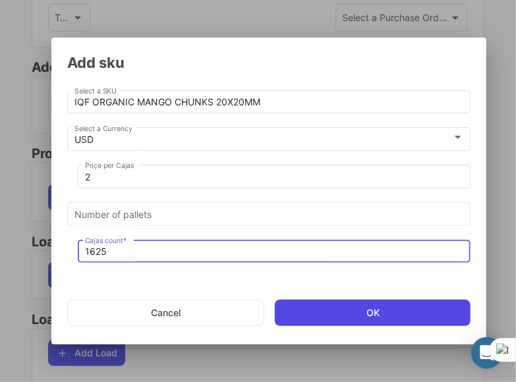
click at [395, 321] on button "OK" at bounding box center [373, 313] width 196 height 26
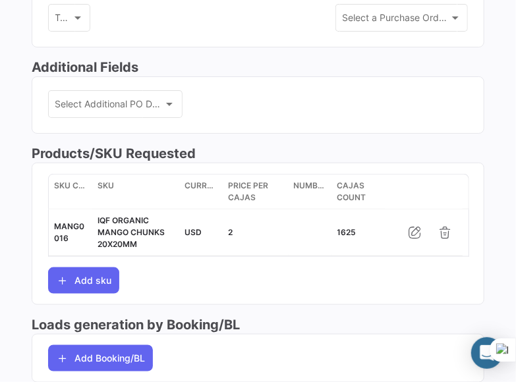
scroll to position [568, 0]
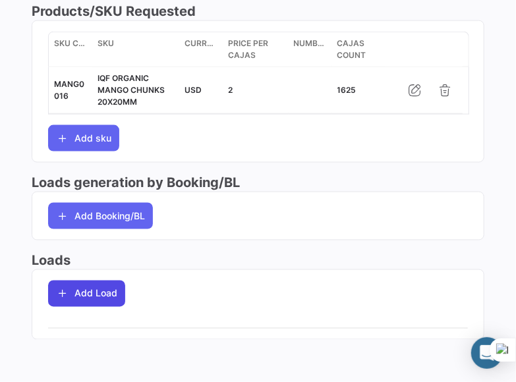
click at [117, 295] on button "Add Load" at bounding box center [86, 294] width 77 height 26
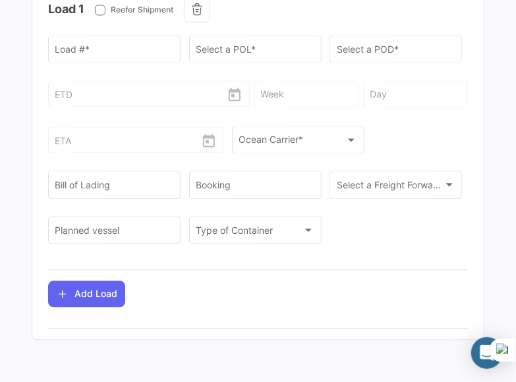
scroll to position [833, 0]
click at [87, 57] on input "Load # *" at bounding box center [114, 51] width 119 height 11
paste input "ZMOU8817013"
type input "ZMOU8817013"
click at [254, 57] on input "Select a POL *" at bounding box center [255, 51] width 119 height 11
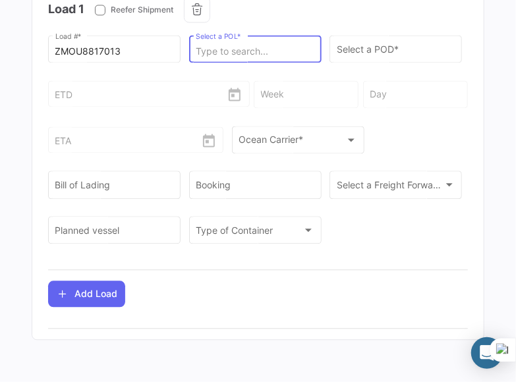
paste input "PAITA"
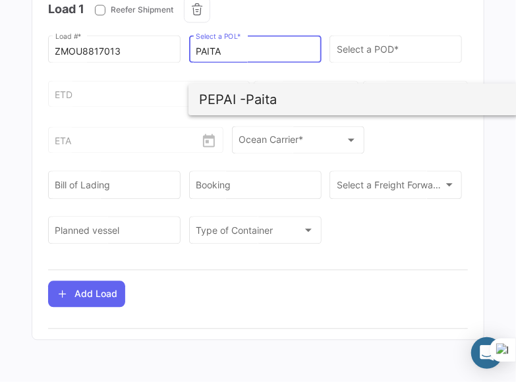
click at [246, 103] on span "PEPAI -" at bounding box center [222, 100] width 47 height 16
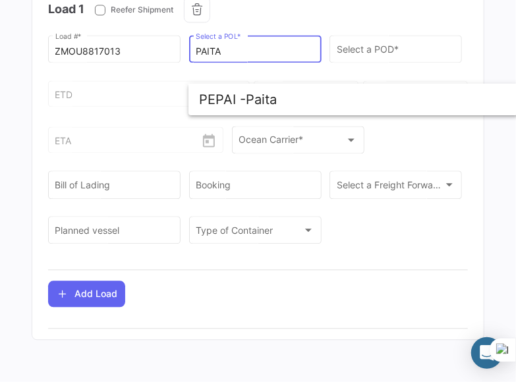
type input "Paita"
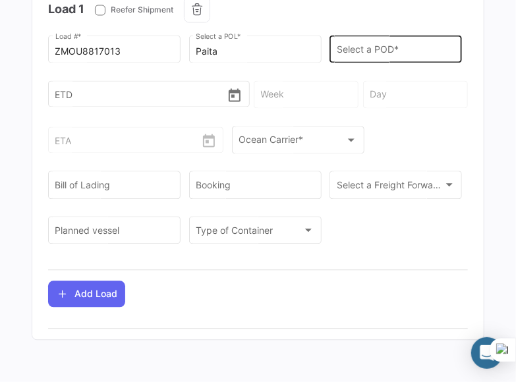
click at [337, 63] on div "Select a POD *" at bounding box center [396, 48] width 119 height 30
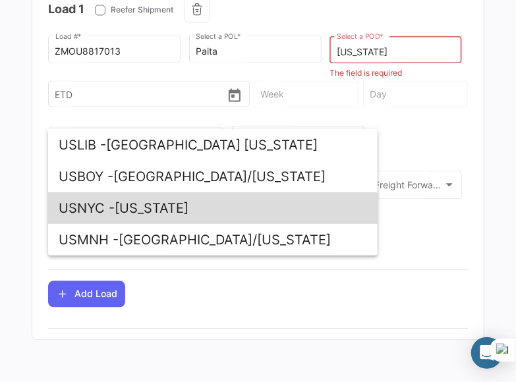
click at [177, 210] on span "USNYC - [US_STATE]" at bounding box center [213, 208] width 308 height 32
type input "[US_STATE]"
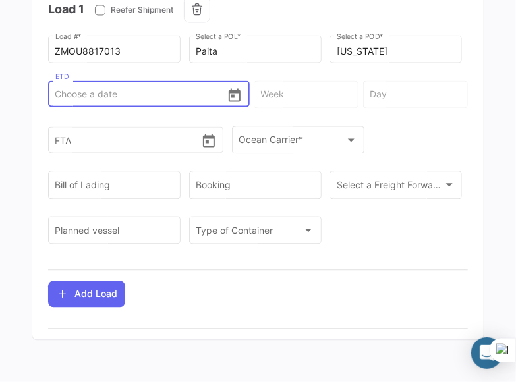
click at [113, 117] on input "ETD" at bounding box center [141, 94] width 172 height 46
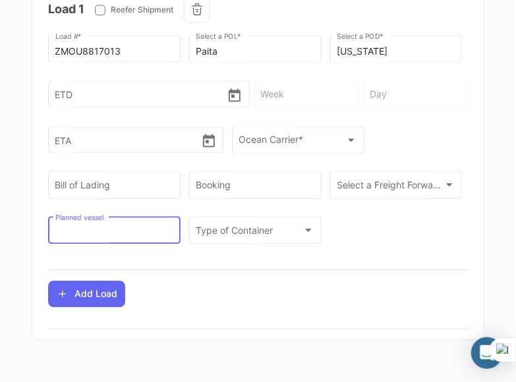
click at [174, 238] on input "Planned vessel" at bounding box center [114, 232] width 119 height 11
paste input "AS [PERSON_NAME] 106N"
type input "AS [PERSON_NAME] 106N"
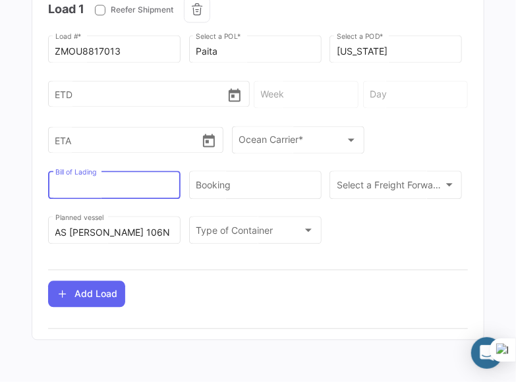
click at [158, 193] on input "Bill of Lading" at bounding box center [114, 187] width 119 height 11
paste input "ZIMULMA817339"
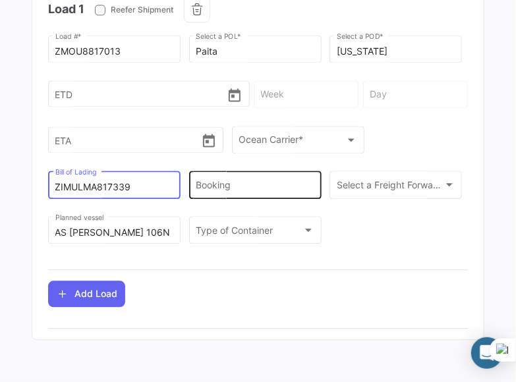
type input "ZIMULMA817339"
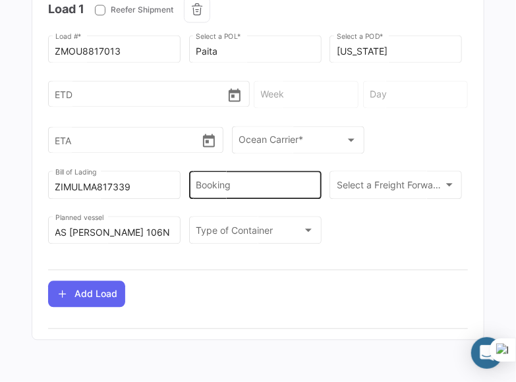
click at [217, 199] on div "Booking" at bounding box center [255, 184] width 119 height 30
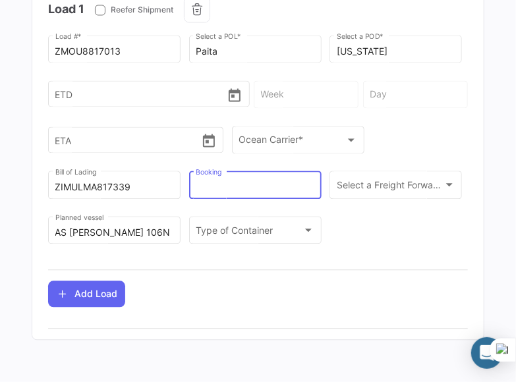
paste input "ZIMULMA817339"
type input "ZIMULMA817339"
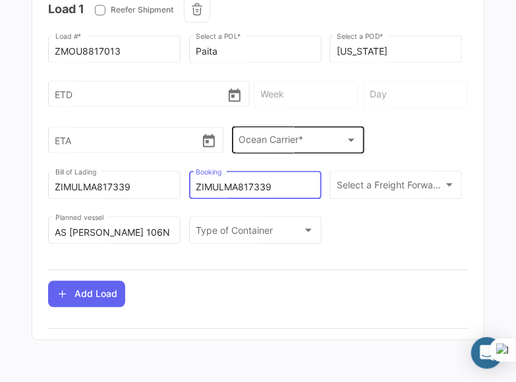
click at [283, 148] on span "Ocean Carrier *" at bounding box center [291, 142] width 107 height 11
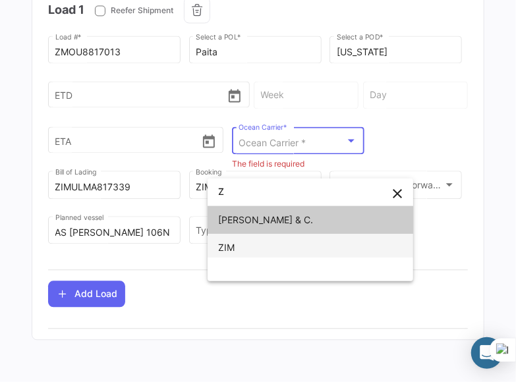
type input "Z"
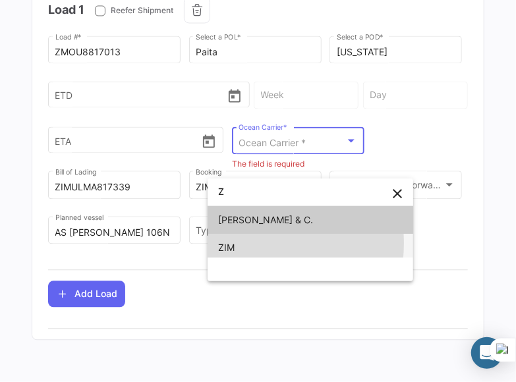
click at [238, 244] on span "ZIM" at bounding box center [310, 248] width 184 height 28
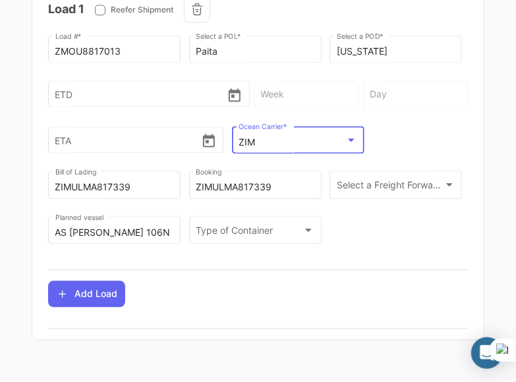
scroll to position [893, 0]
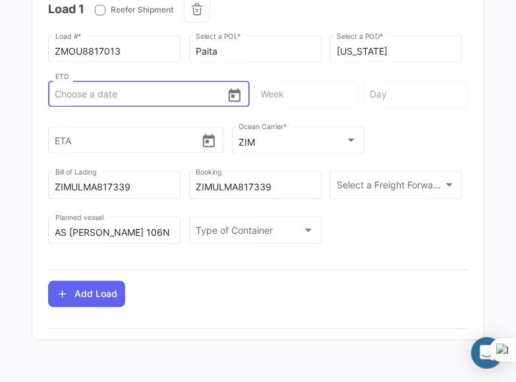
click at [203, 102] on input "ETD" at bounding box center [141, 94] width 172 height 46
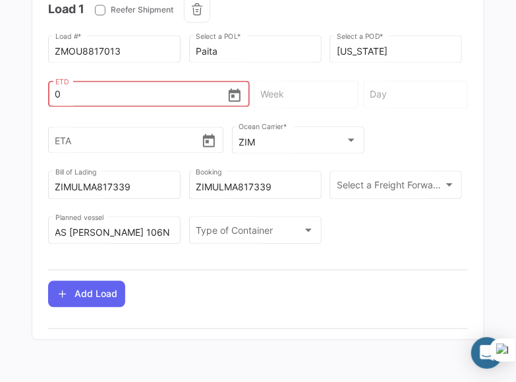
type input "08"
type input "31 - 2025"
type input "[DATE]"
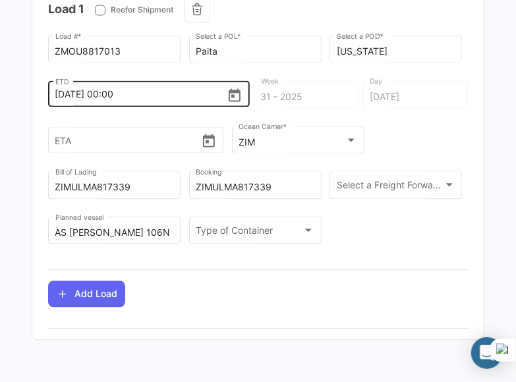
scroll to position [883, 0]
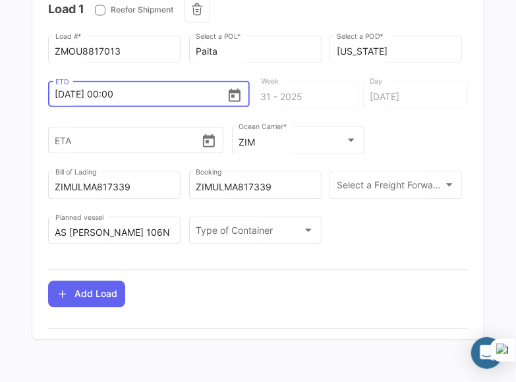
click at [72, 116] on input "[DATE] 00:00" at bounding box center [141, 94] width 172 height 46
type input "8/12025, 00:00"
type input "33 - 25"
type input "[DATE]"
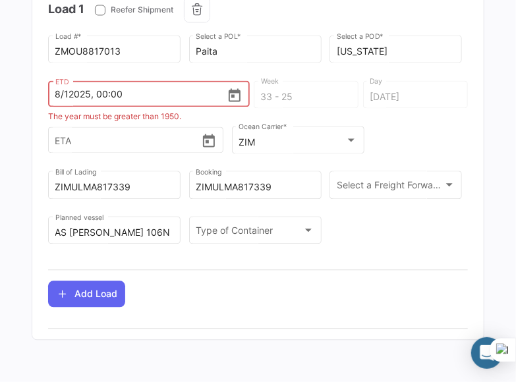
type input "8/2025, 00:00"
type input "34 - 2025"
type input "[DATE]"
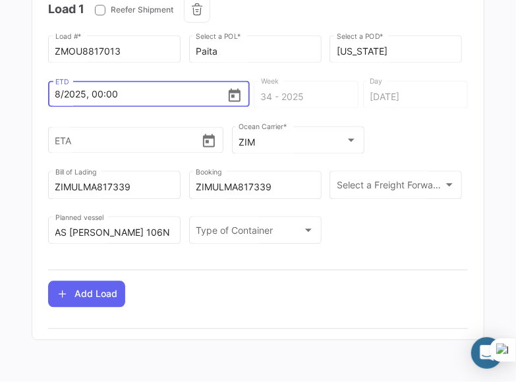
type input "8/22025, 00:00"
type input "34 - 25"
type input "[DATE]"
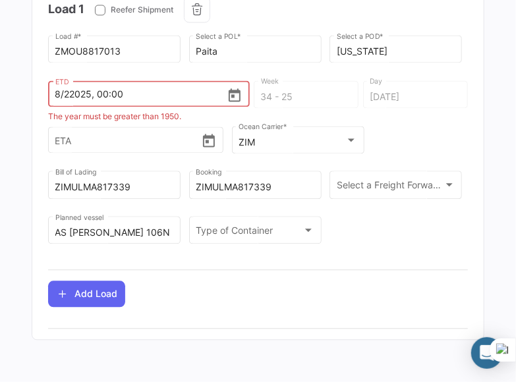
type input "8/222025, 00:00"
type input "34 - 2025"
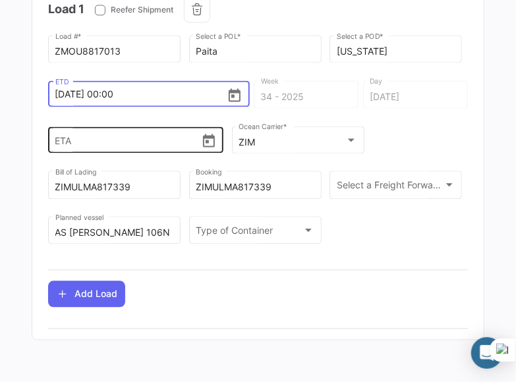
type input "[DATE] 00:00"
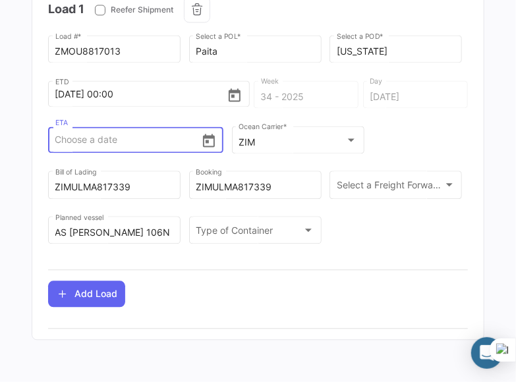
click at [128, 153] on input "ETA" at bounding box center [128, 140] width 146 height 46
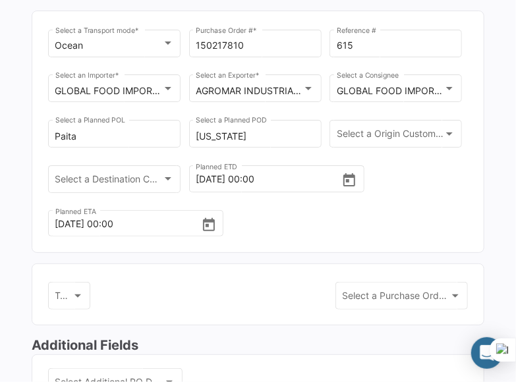
scroll to position [110, 0]
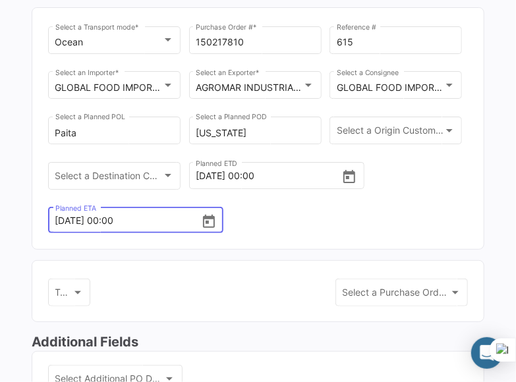
drag, startPoint x: 256, startPoint y: 264, endPoint x: 218, endPoint y: 265, distance: 37.6
click at [201, 244] on input "[DATE] 00:00" at bounding box center [128, 221] width 146 height 46
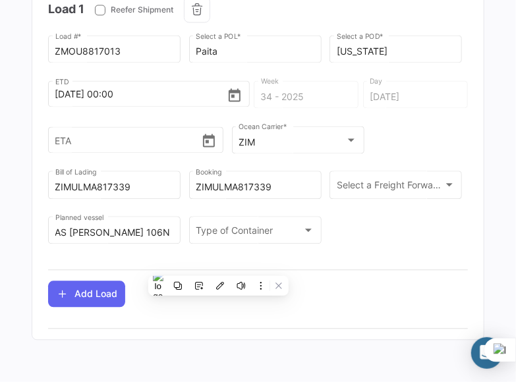
scroll to position [943, 0]
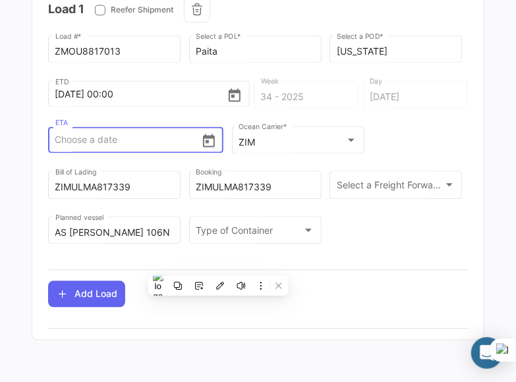
click at [141, 117] on input "ETA" at bounding box center [128, 140] width 146 height 46
paste input "[DATE]"
type input "[DATE] 00:00"
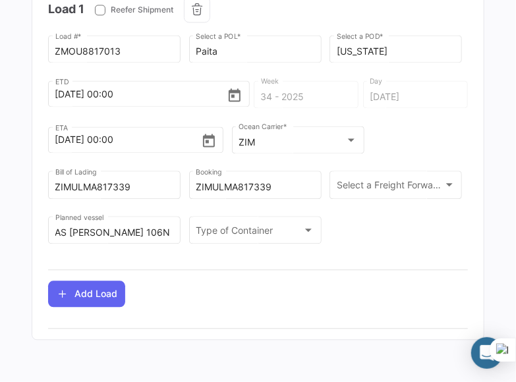
click at [430, 166] on div "ZMOU8817013 Load # * Paita Select a POL * [US_STATE] Select a POD * [DATE] 00:0…" at bounding box center [258, 146] width 420 height 226
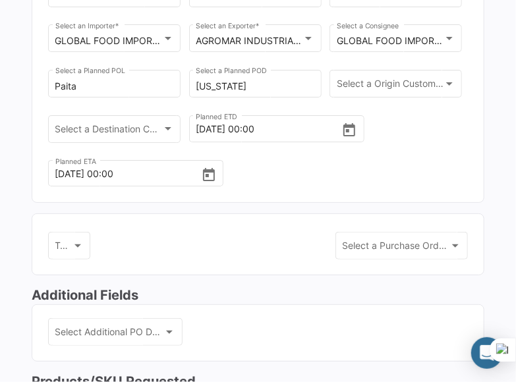
scroll to position [0, 0]
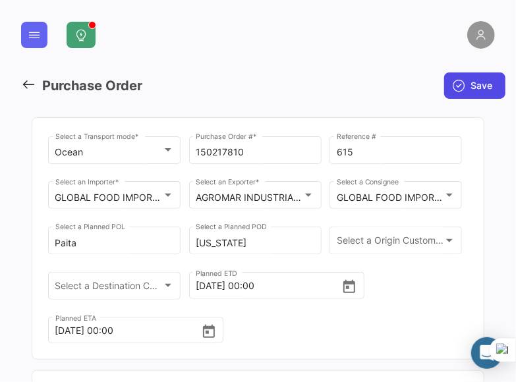
click at [452, 82] on icon "submit" at bounding box center [458, 85] width 13 height 13
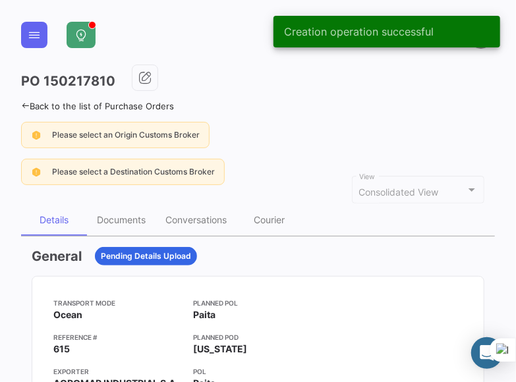
click at [345, 130] on div "Please select an Origin Customs Broker" at bounding box center [258, 135] width 474 height 26
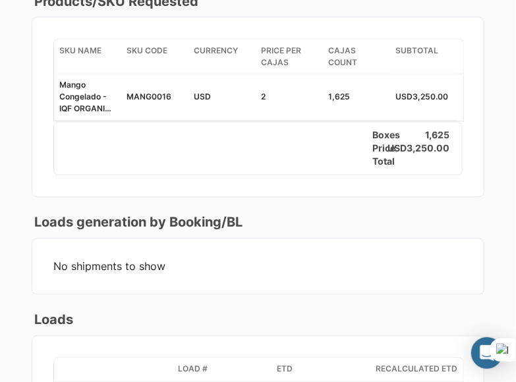
scroll to position [663, 0]
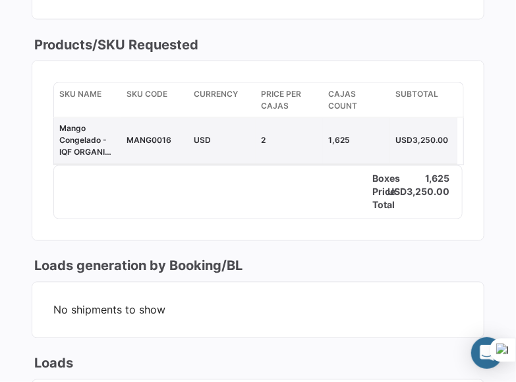
click at [306, 157] on datatable-body-cell "2" at bounding box center [289, 141] width 67 height 46
click at [300, 135] on div "2" at bounding box center [289, 141] width 57 height 12
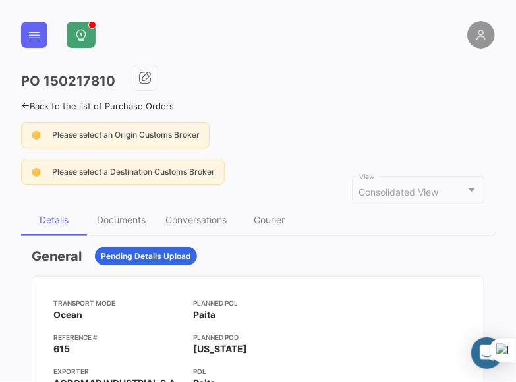
scroll to position [18, 0]
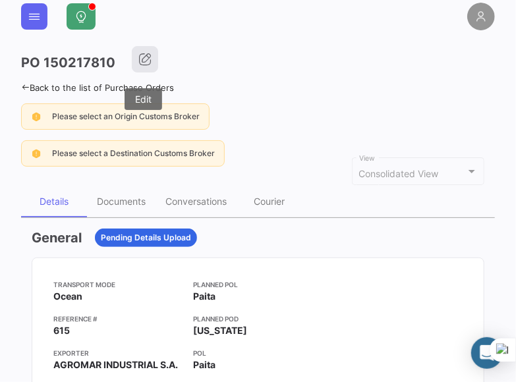
click at [136, 65] on button "button" at bounding box center [145, 59] width 26 height 26
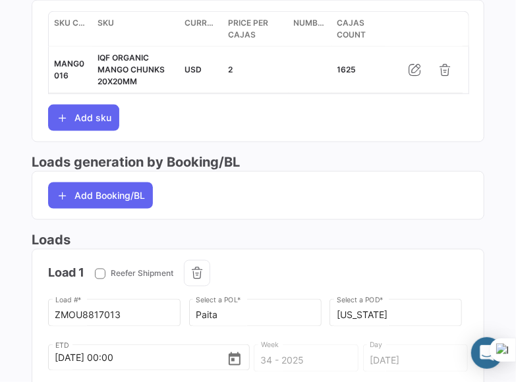
scroll to position [548, 0]
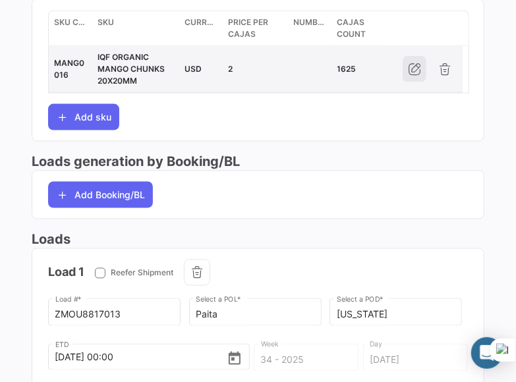
click at [420, 82] on button "button" at bounding box center [415, 69] width 24 height 26
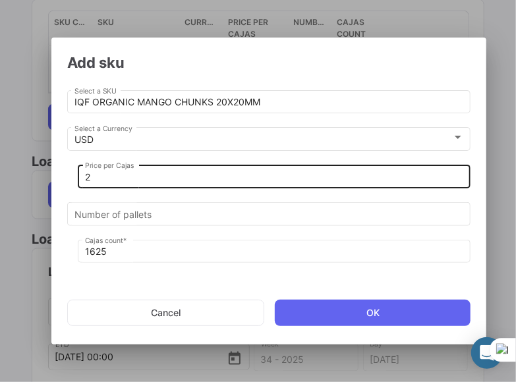
click at [163, 185] on div "2 Price per Cajas" at bounding box center [274, 176] width 379 height 26
drag, startPoint x: 103, startPoint y: 170, endPoint x: 83, endPoint y: 176, distance: 20.6
click at [83, 176] on div "2 Price per Cajas" at bounding box center [274, 176] width 393 height 26
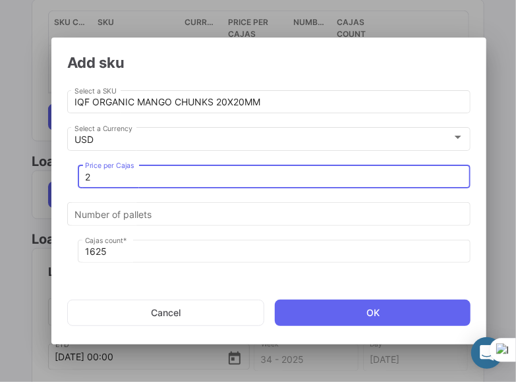
drag, startPoint x: 90, startPoint y: 179, endPoint x: 79, endPoint y: 179, distance: 11.2
click at [79, 179] on div "2 Price per Cajas" at bounding box center [274, 176] width 393 height 26
paste input "17.706"
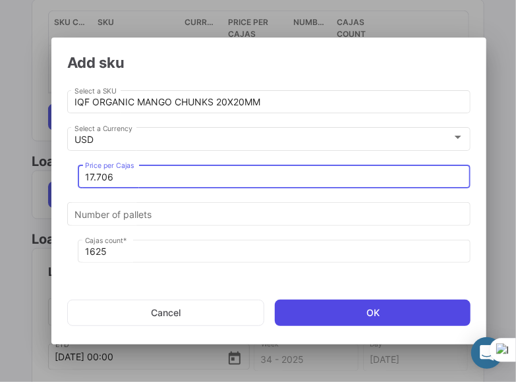
type input "17.706"
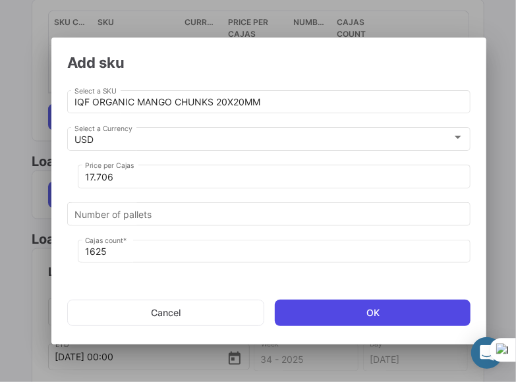
click at [312, 308] on button "OK" at bounding box center [373, 313] width 196 height 26
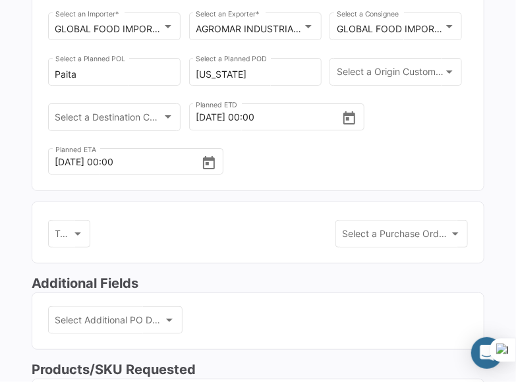
scroll to position [0, 0]
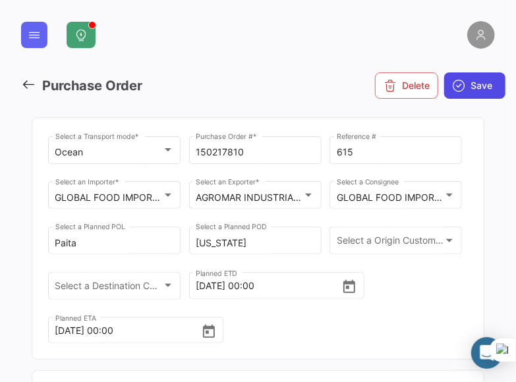
click at [459, 77] on button "Save" at bounding box center [474, 85] width 61 height 26
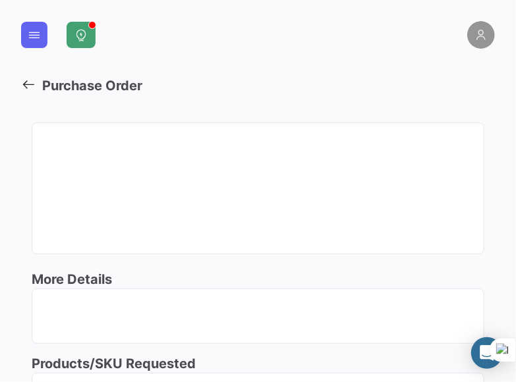
scroll to position [98, 0]
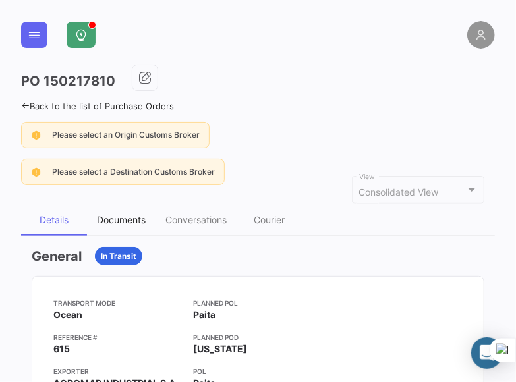
click at [134, 221] on div "Documents" at bounding box center [121, 219] width 49 height 11
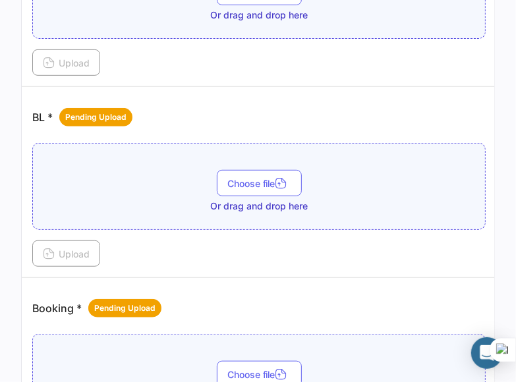
scroll to position [429, 0]
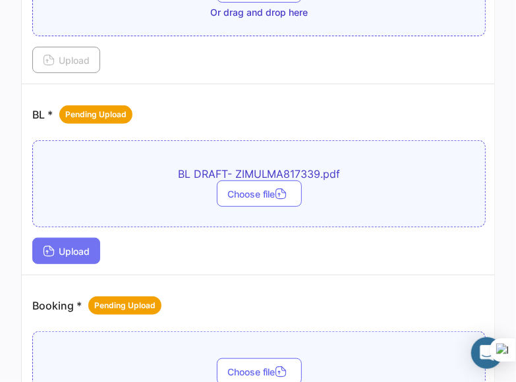
click at [70, 257] on button "Upload" at bounding box center [66, 251] width 68 height 26
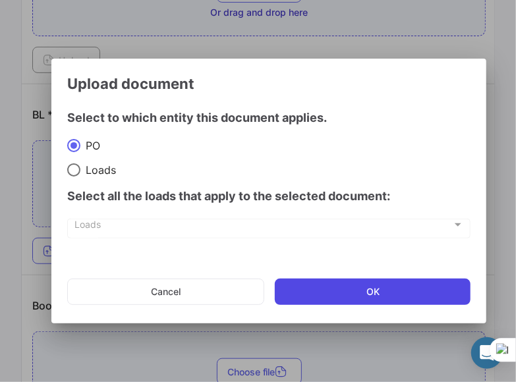
click at [313, 284] on button "OK" at bounding box center [373, 292] width 196 height 26
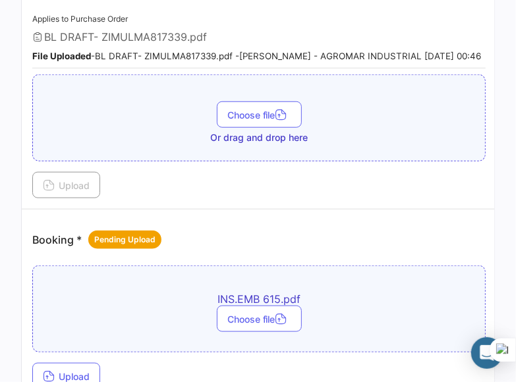
scroll to position [704, 0]
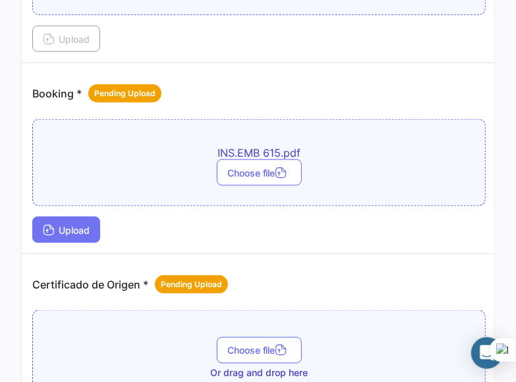
click at [86, 233] on span "Upload" at bounding box center [66, 230] width 47 height 11
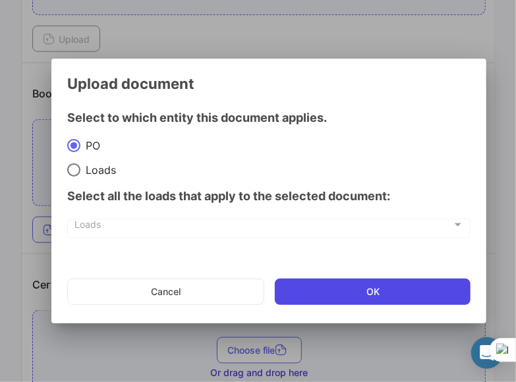
click at [300, 279] on button "OK" at bounding box center [373, 292] width 196 height 26
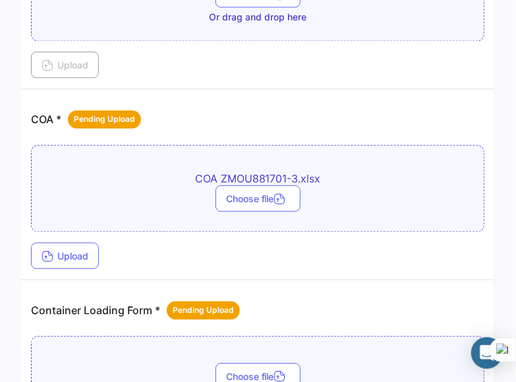
scroll to position [1125, 0]
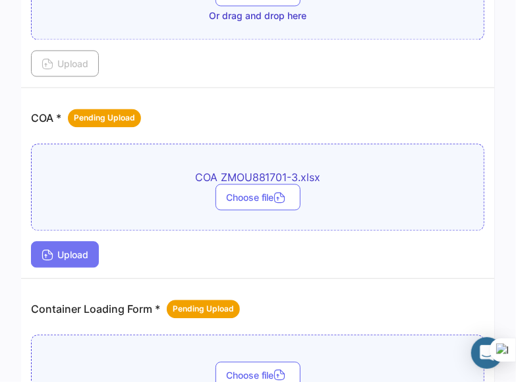
click at [80, 256] on span "Upload" at bounding box center [65, 254] width 47 height 11
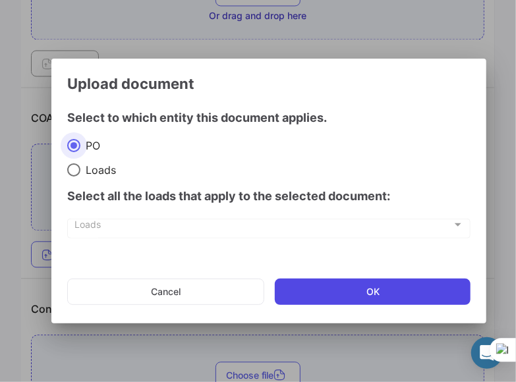
click at [340, 292] on button "OK" at bounding box center [373, 292] width 196 height 26
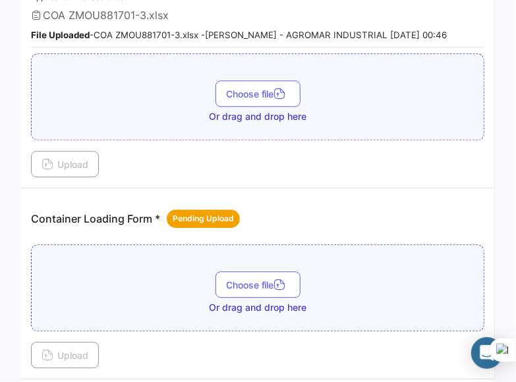
scroll to position [1281, 0]
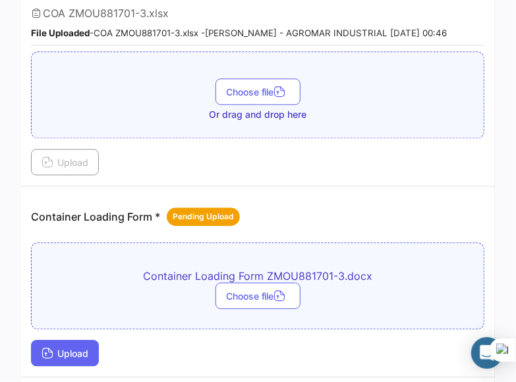
click at [86, 358] on span "Upload" at bounding box center [65, 353] width 47 height 11
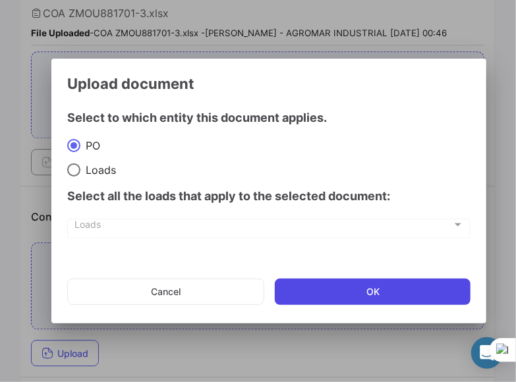
click at [331, 283] on button "OK" at bounding box center [373, 292] width 196 height 26
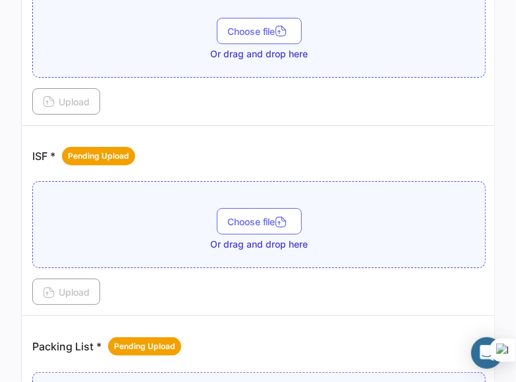
scroll to position [1750, 0]
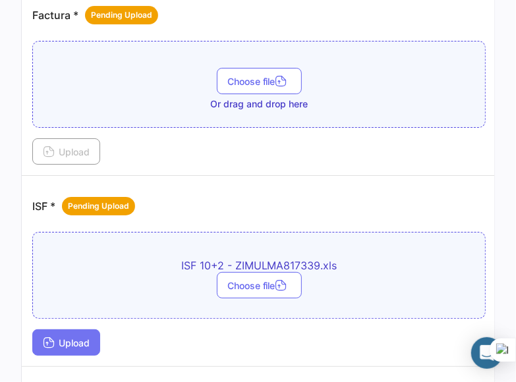
click at [79, 339] on span "Upload" at bounding box center [66, 342] width 47 height 11
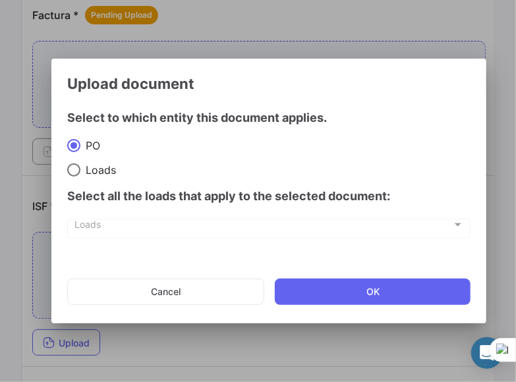
click at [385, 277] on mat-dialog-actions "Cancel OK" at bounding box center [268, 291] width 403 height 45
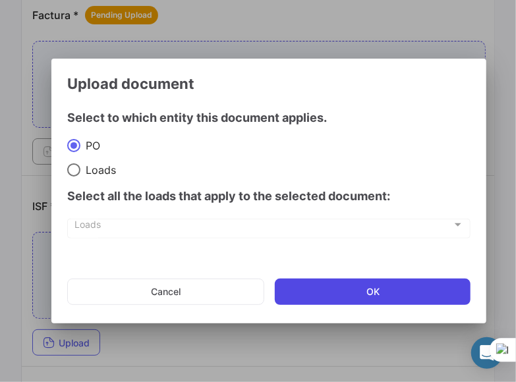
click at [356, 296] on button "OK" at bounding box center [373, 292] width 196 height 26
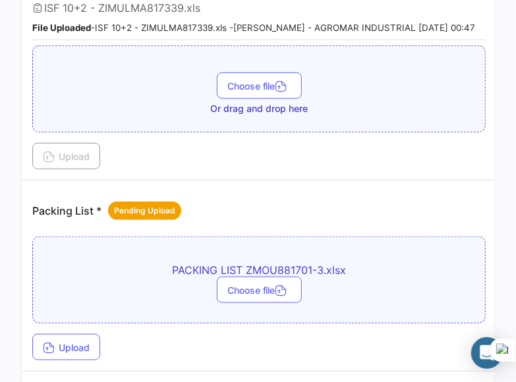
scroll to position [2007, 0]
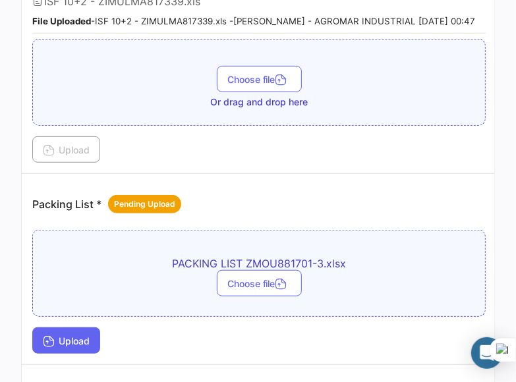
click at [85, 342] on span "Upload" at bounding box center [66, 340] width 47 height 11
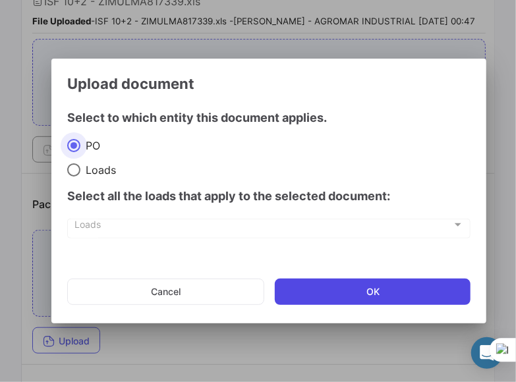
click at [307, 297] on button "OK" at bounding box center [373, 292] width 196 height 26
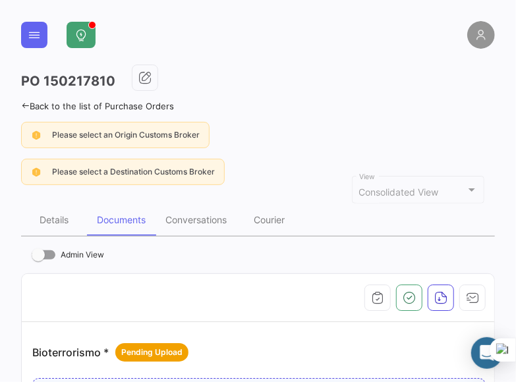
scroll to position [0, 0]
click at [403, 298] on icon "button" at bounding box center [409, 297] width 13 height 13
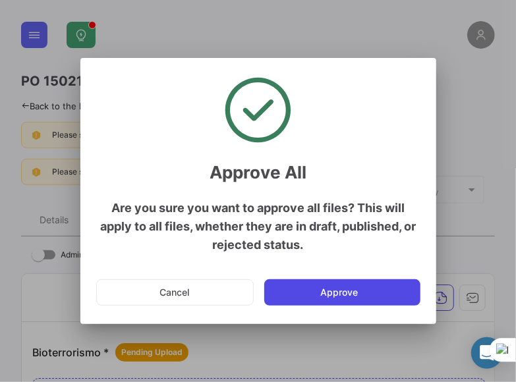
click at [345, 287] on button "Approve" at bounding box center [342, 292] width 156 height 26
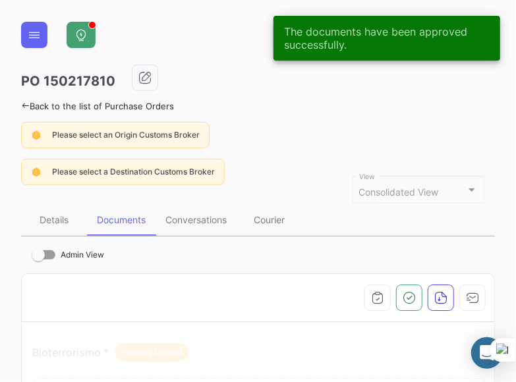
click at [40, 108] on link "Back to the list of Purchase Orders" at bounding box center [97, 106] width 153 height 11
